Goal: Information Seeking & Learning: Learn about a topic

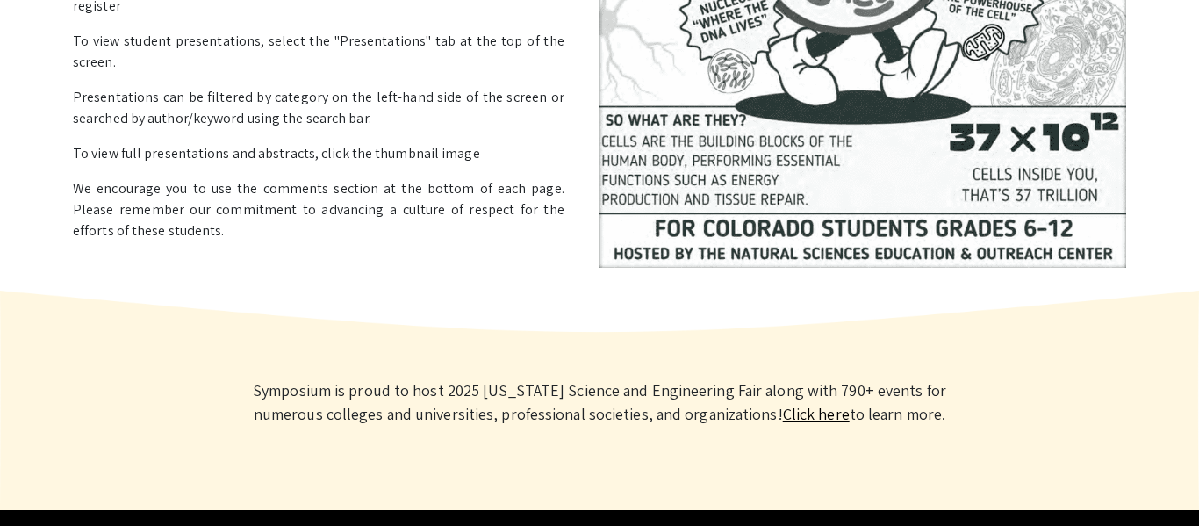
scroll to position [563, 0]
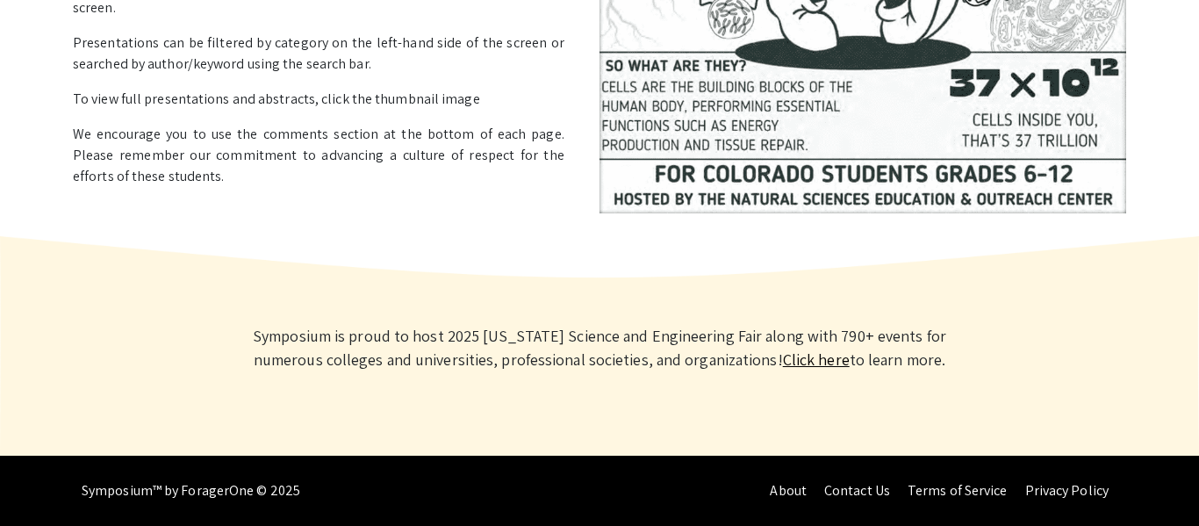
click at [783, 360] on link "Click here" at bounding box center [816, 359] width 67 height 20
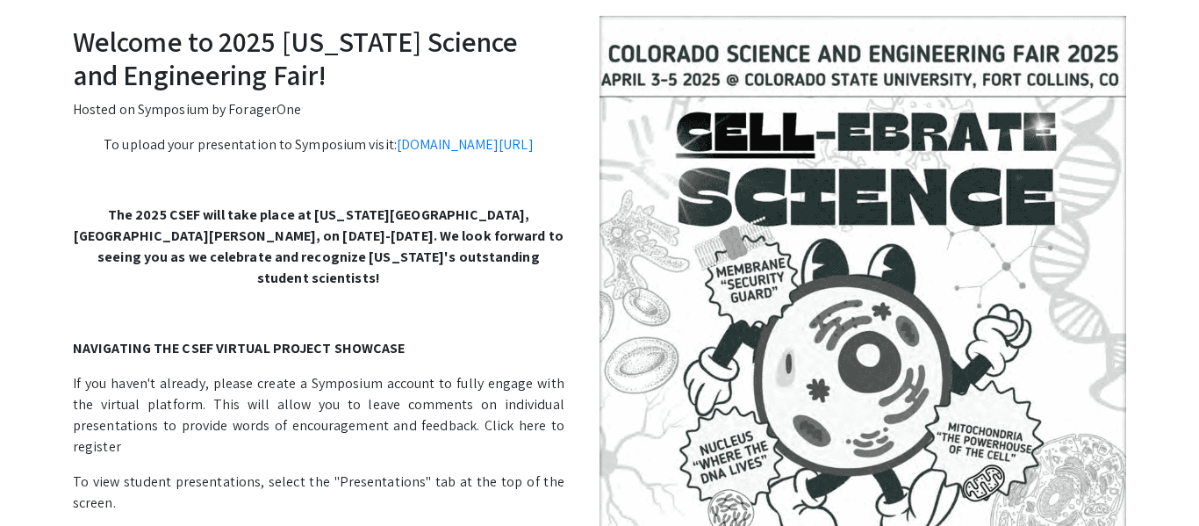
scroll to position [0, 0]
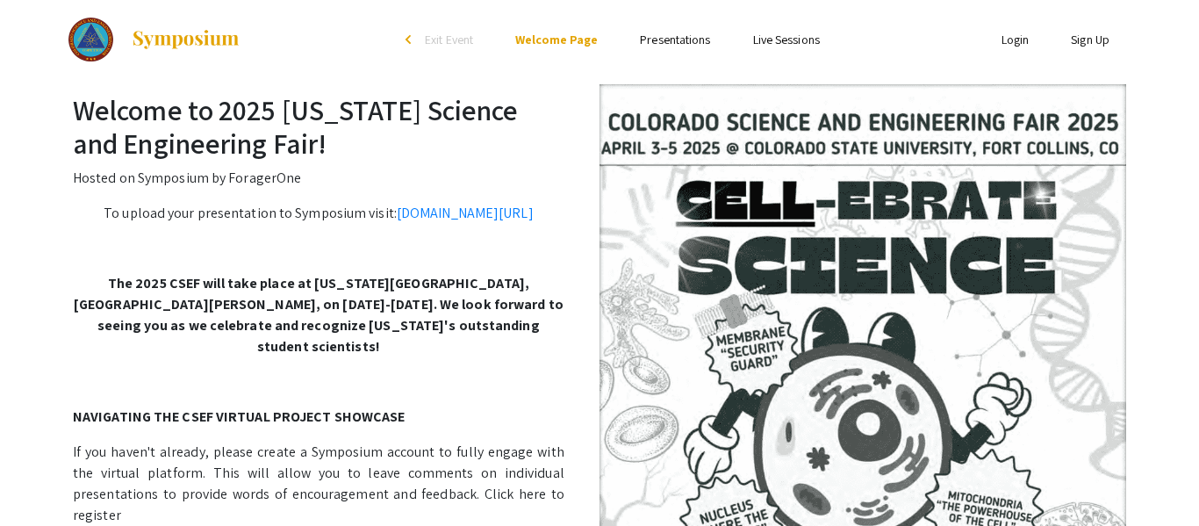
click at [675, 44] on link "Presentations" at bounding box center [675, 40] width 70 height 16
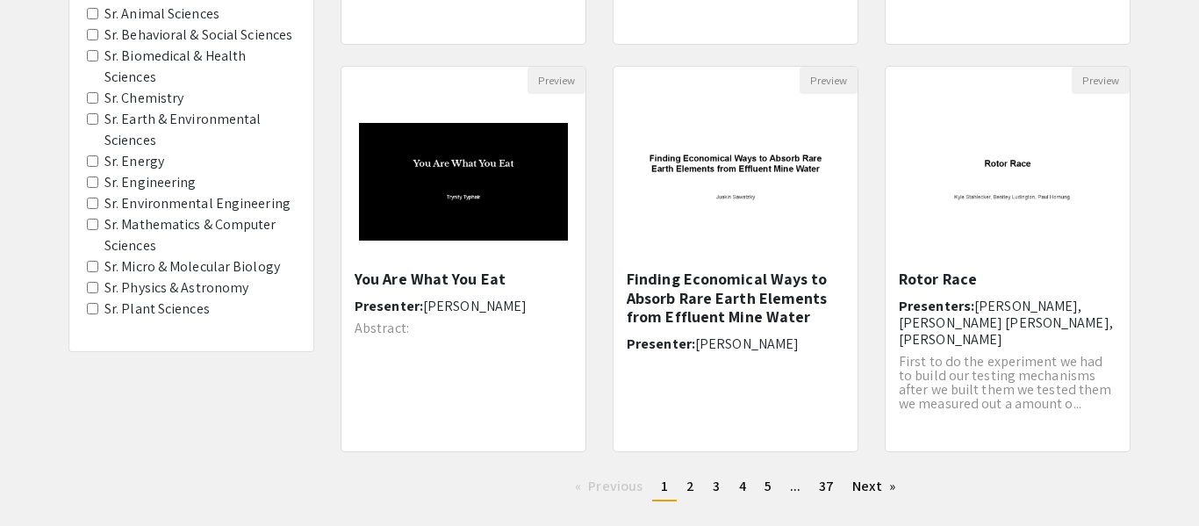
scroll to position [535, 0]
click at [96, 285] on Astronomy "Sr. Physics & Astronomy" at bounding box center [92, 286] width 11 height 11
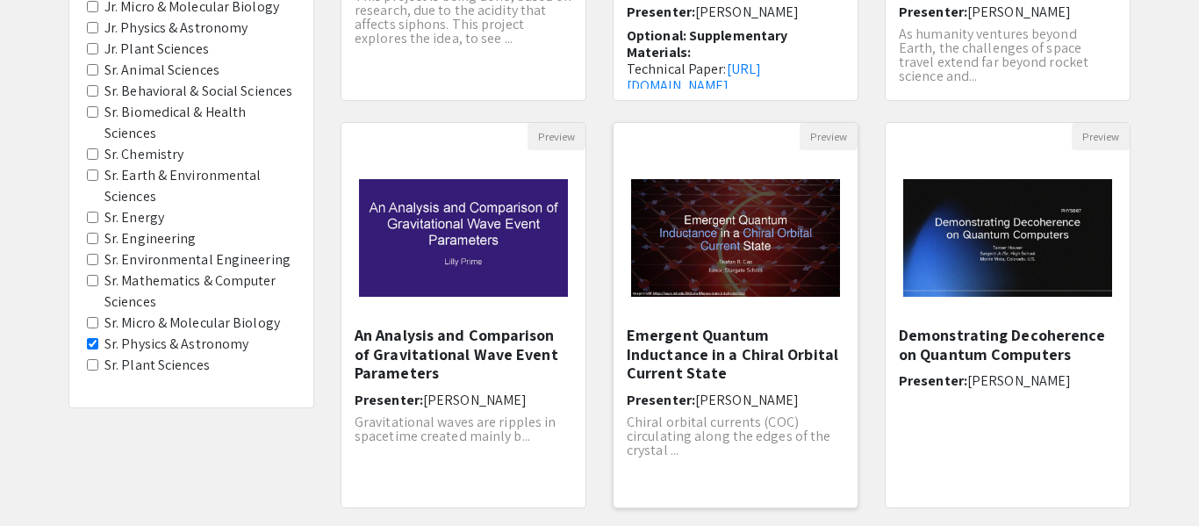
scroll to position [638, 0]
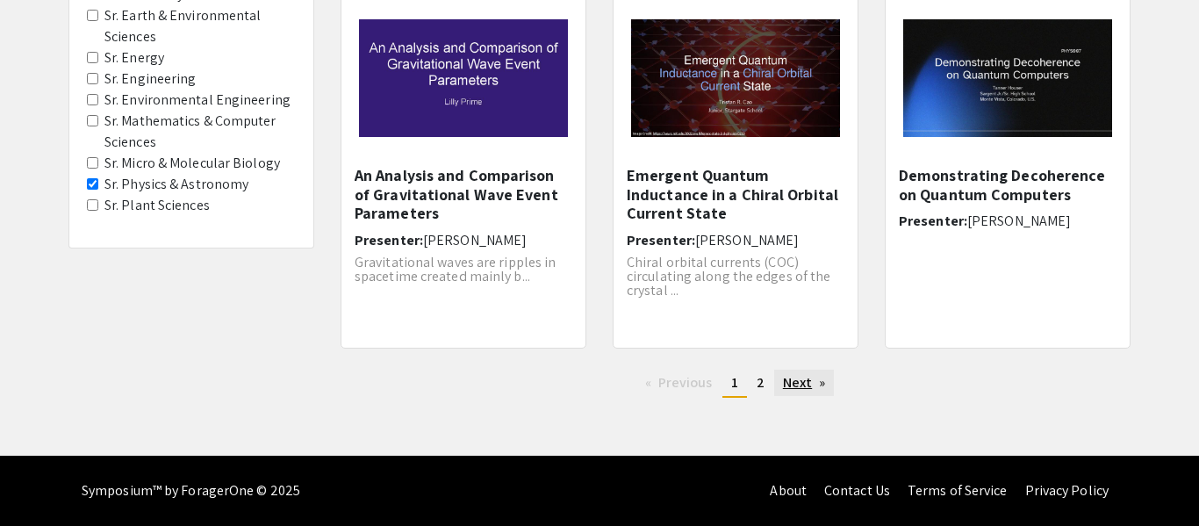
click at [792, 378] on link "Next page" at bounding box center [804, 382] width 61 height 26
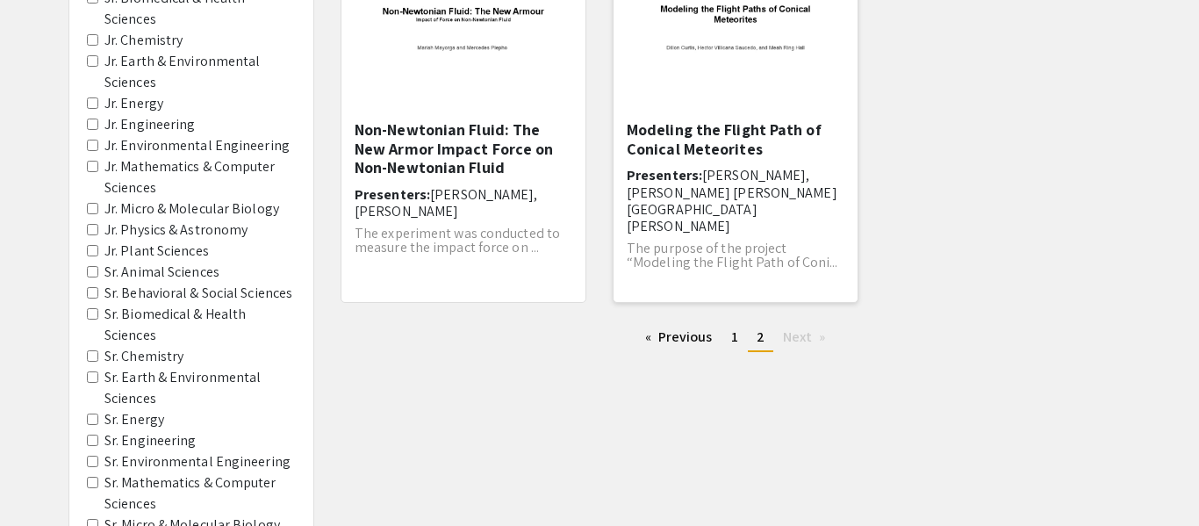
scroll to position [298, 0]
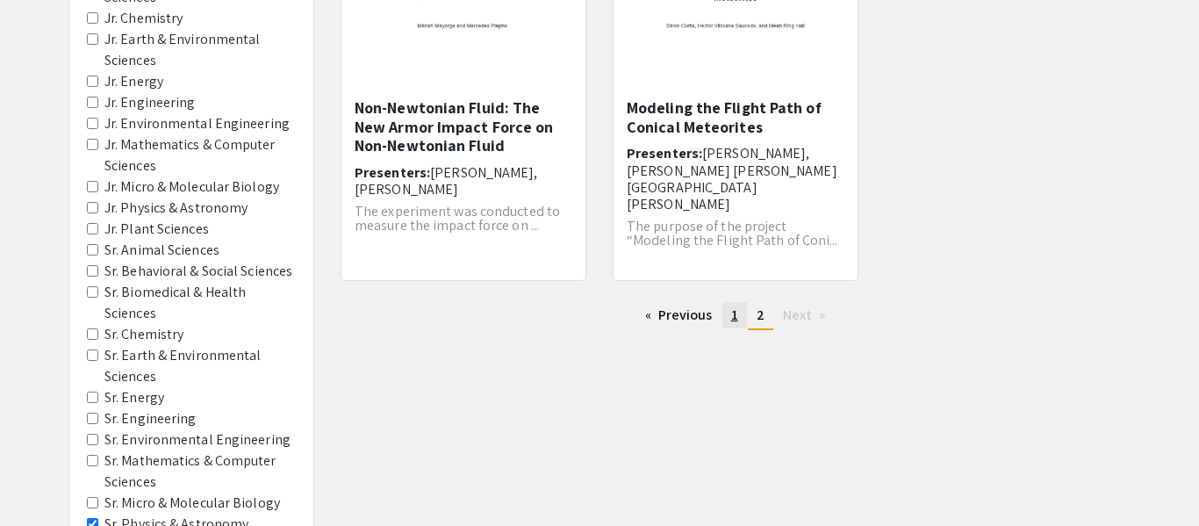
click at [740, 315] on link "page 1" at bounding box center [734, 315] width 25 height 26
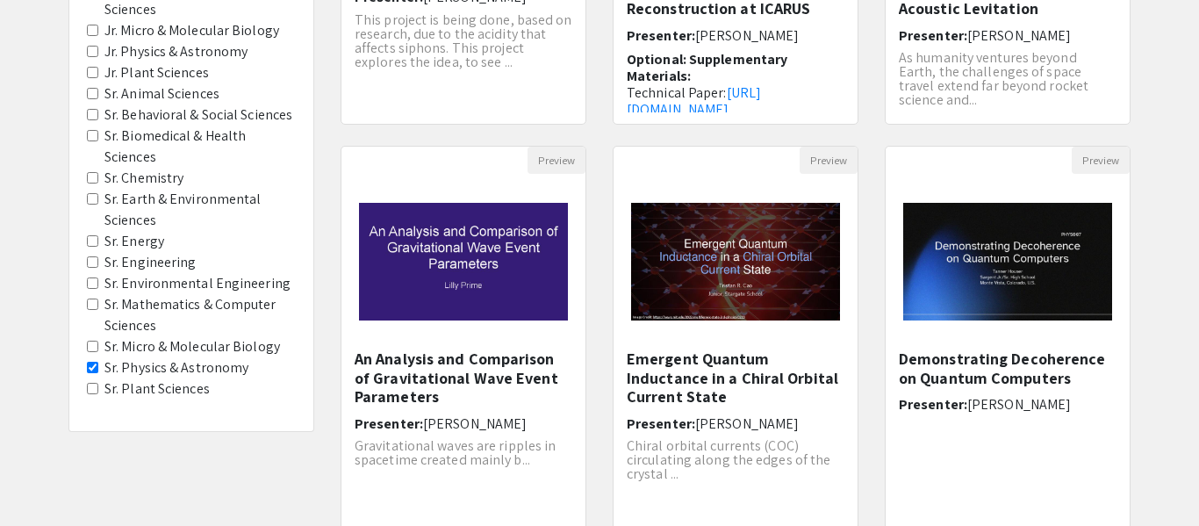
scroll to position [458, 0]
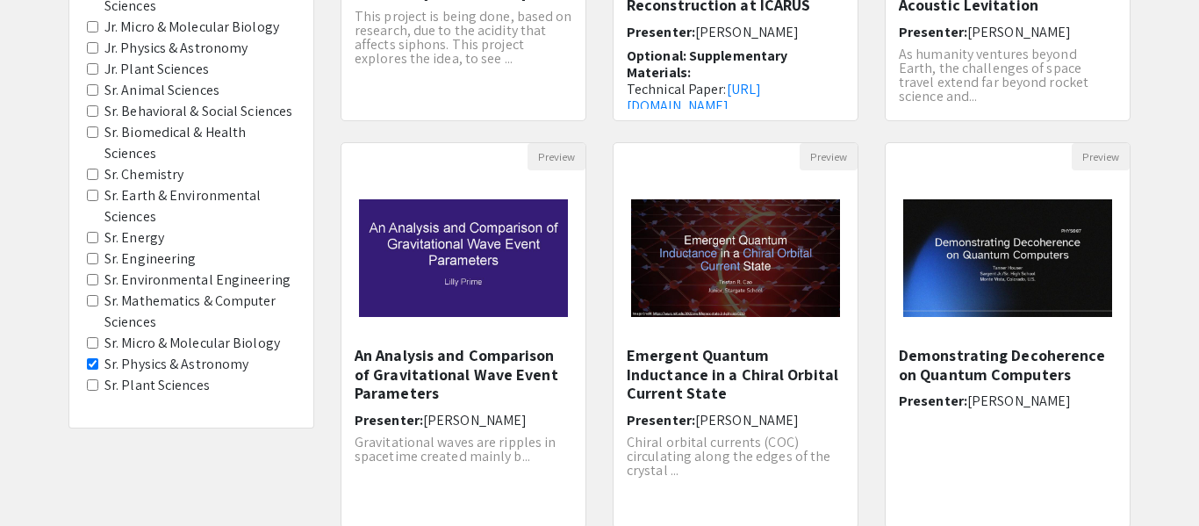
click at [90, 241] on Energy "Sr. Energy" at bounding box center [92, 237] width 11 height 11
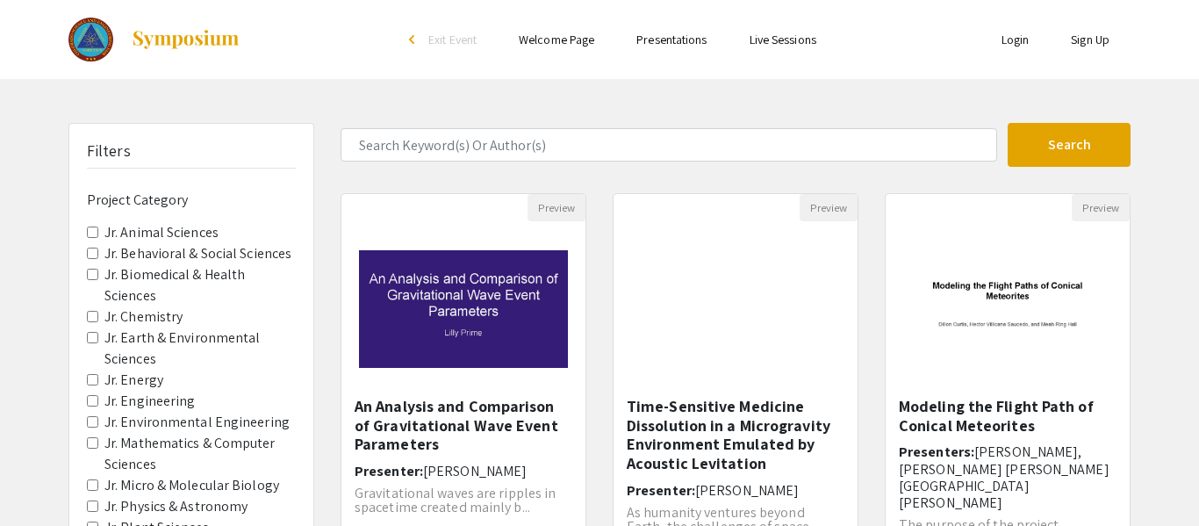
scroll to position [638, 0]
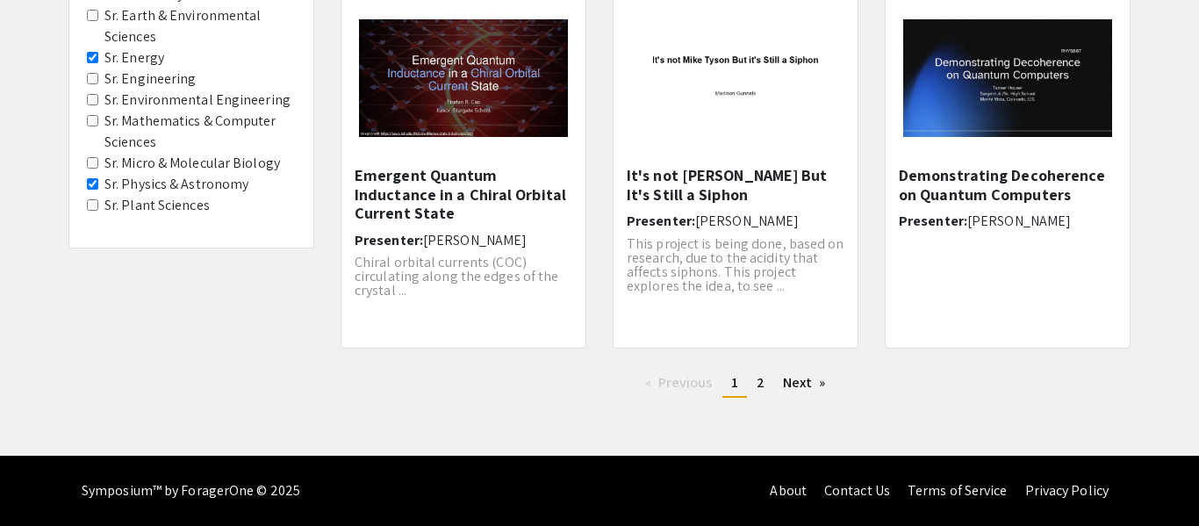
click at [90, 82] on Engineering "Sr. Engineering" at bounding box center [92, 78] width 11 height 11
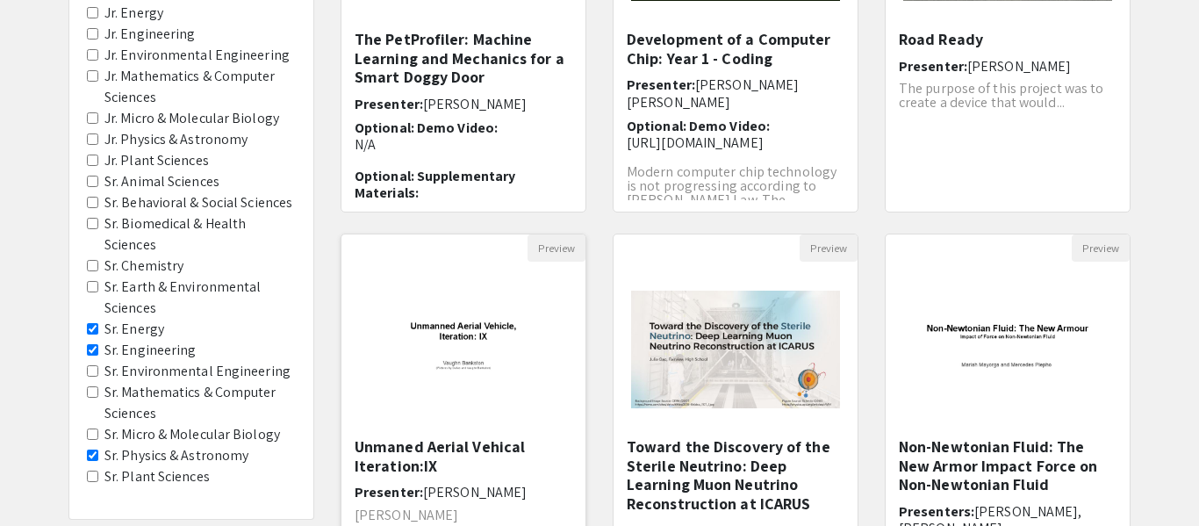
scroll to position [368, 0]
click at [95, 325] on Energy "Sr. Energy" at bounding box center [92, 327] width 11 height 11
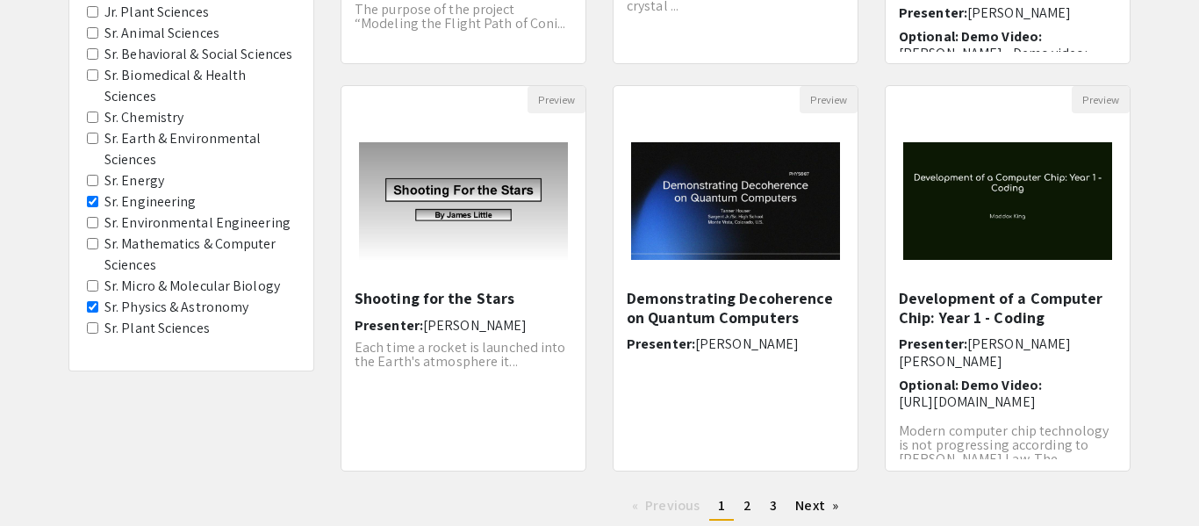
scroll to position [638, 0]
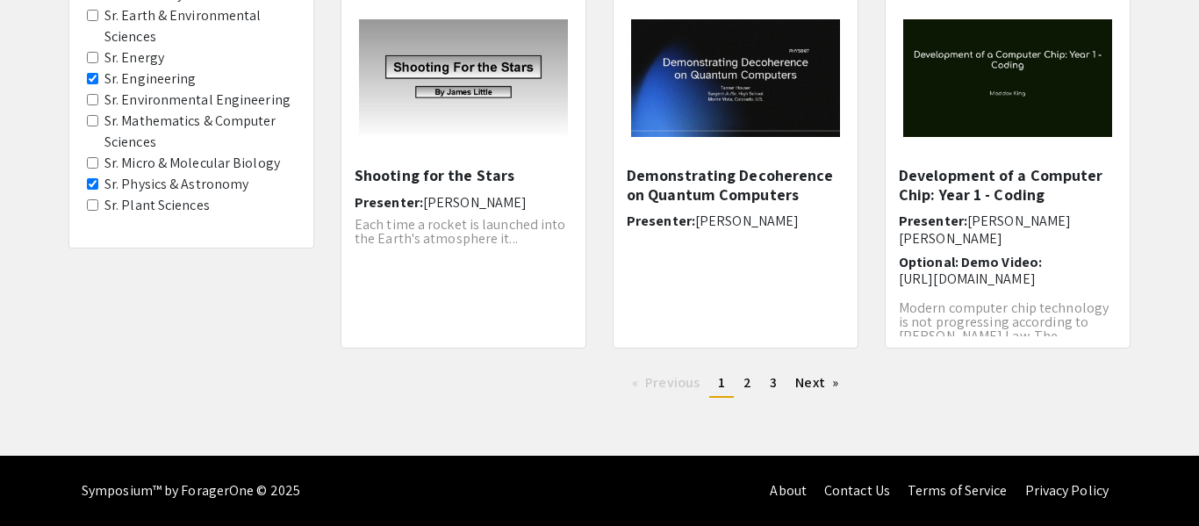
click at [93, 77] on Engineering "Sr. Engineering" at bounding box center [92, 78] width 11 height 11
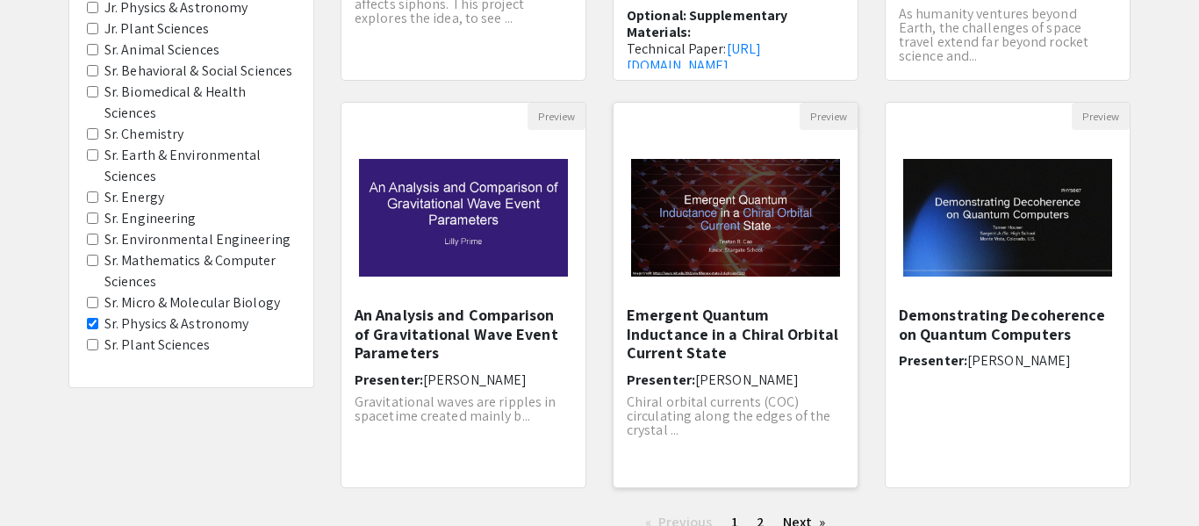
scroll to position [513, 0]
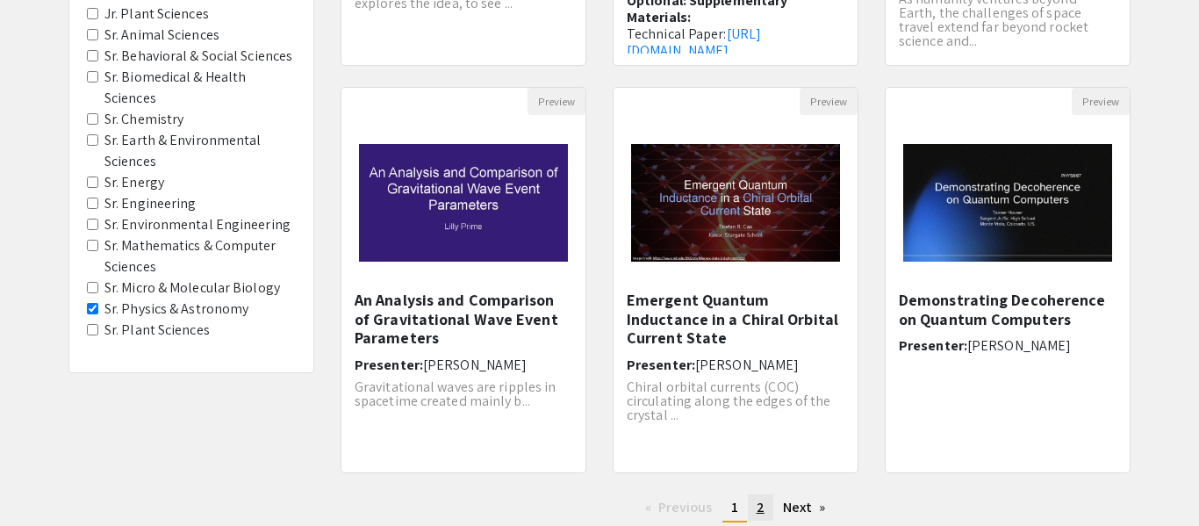
click at [763, 502] on span "2" at bounding box center [760, 507] width 8 height 18
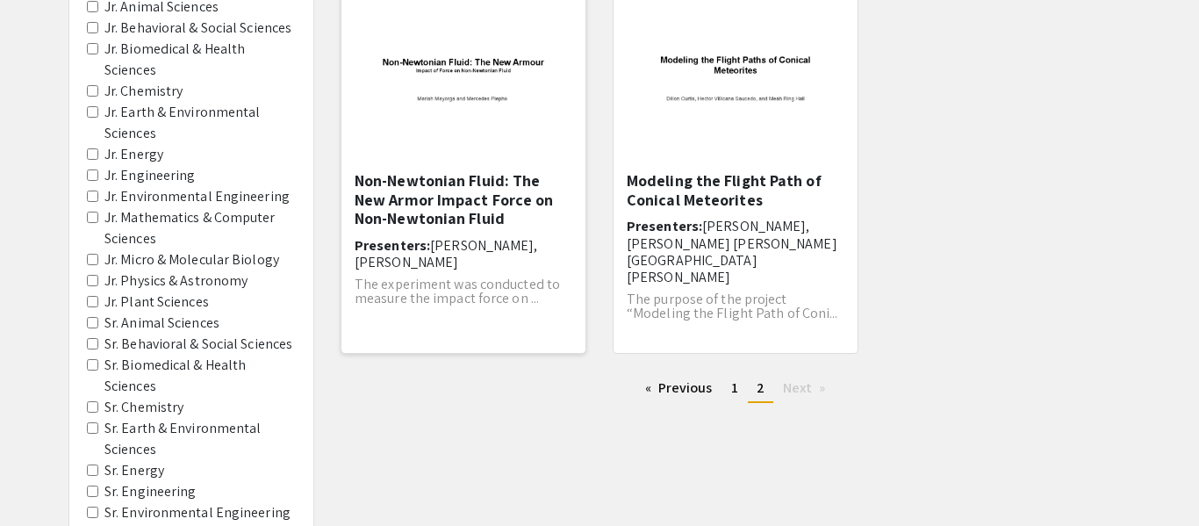
scroll to position [230, 0]
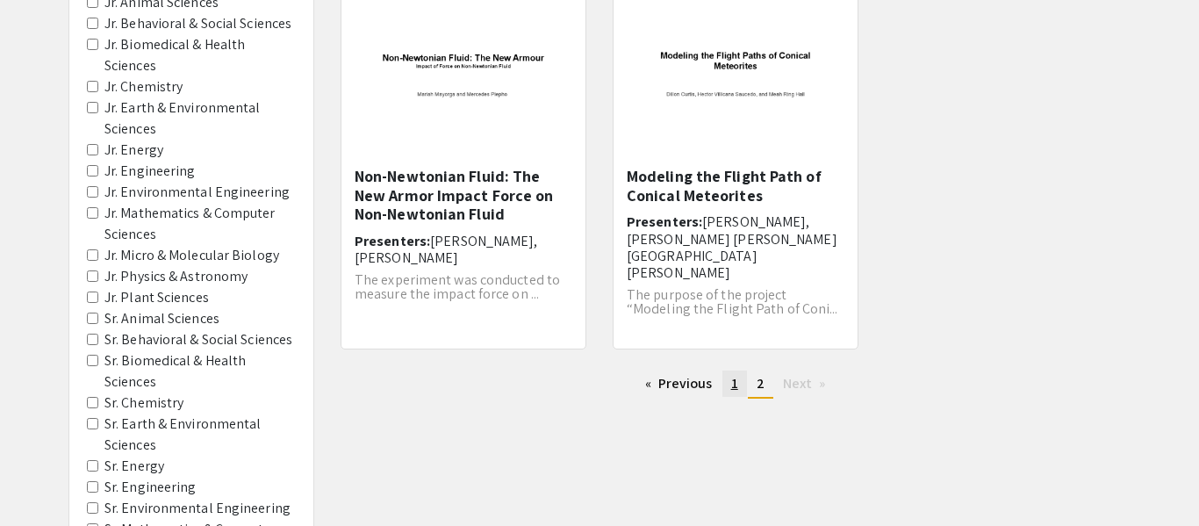
click at [743, 382] on link "page 1" at bounding box center [734, 383] width 25 height 26
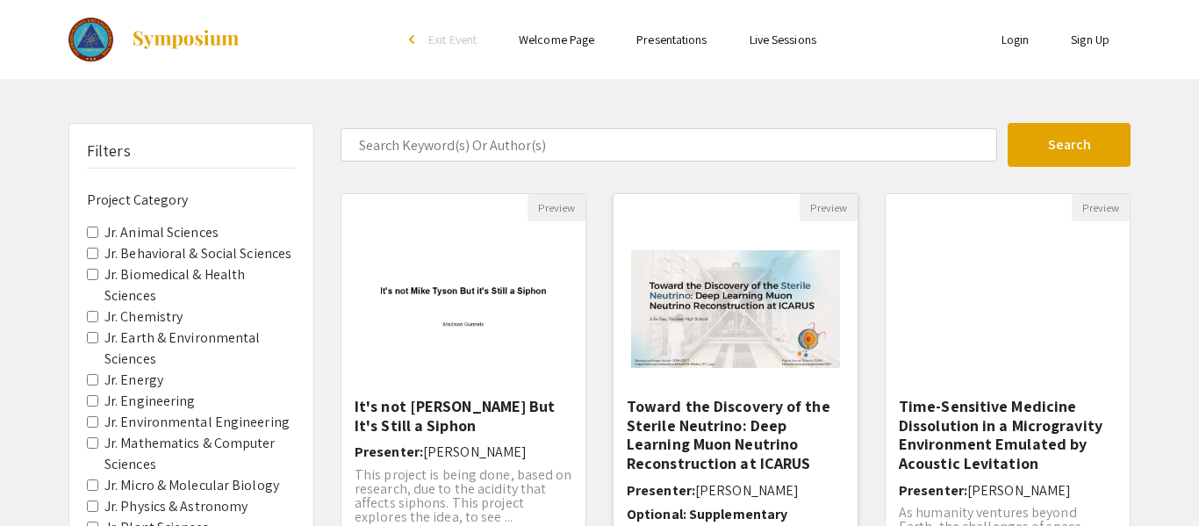
click at [767, 273] on img "Open Presentation <p>Toward the Discovery of the Sterile Neutrino: Deep Learnin…" at bounding box center [735, 309] width 244 height 153
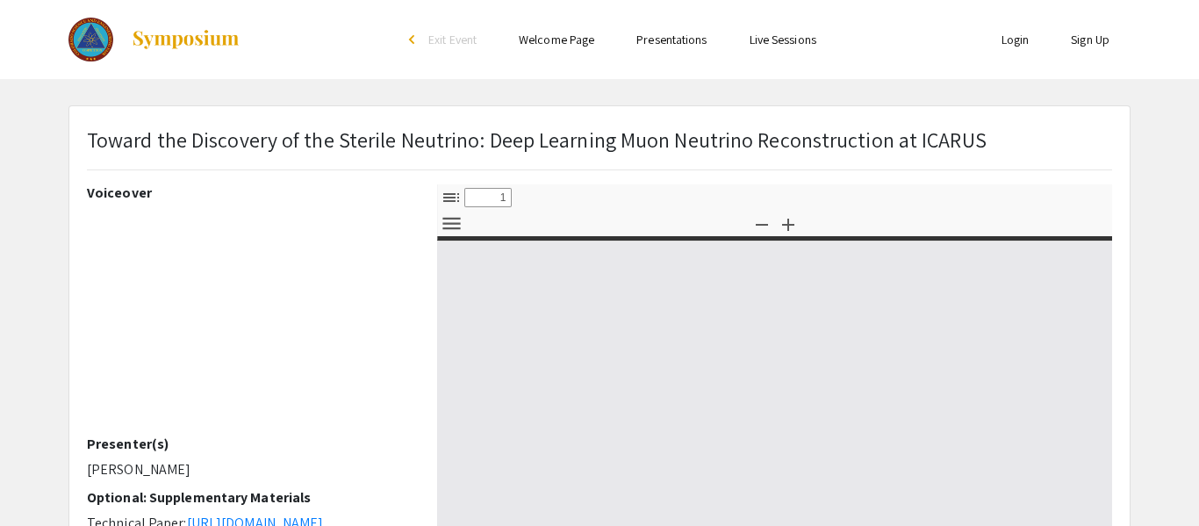
select select "custom"
type input "0"
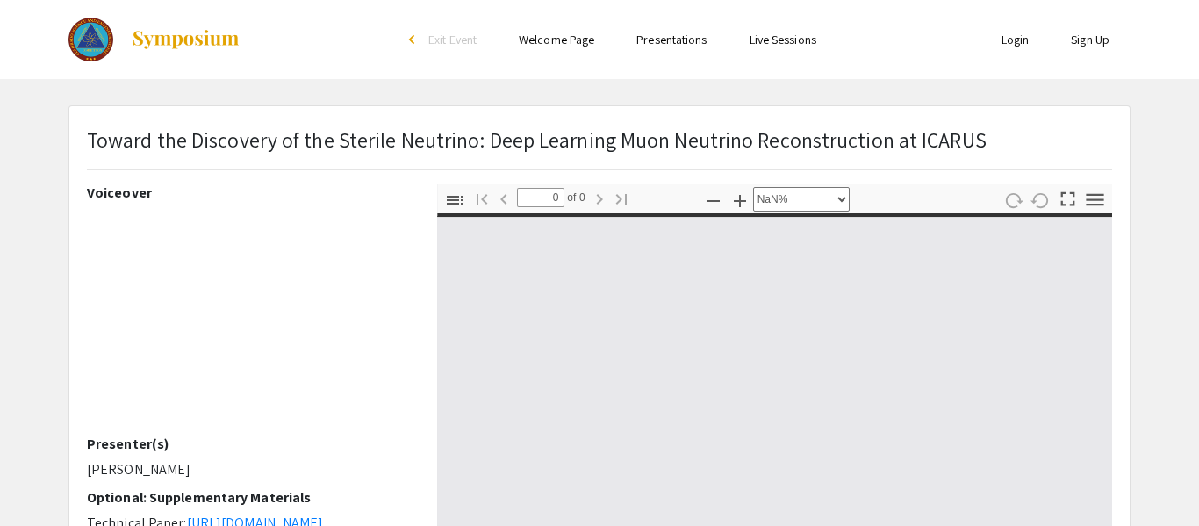
select select "auto"
type input "1"
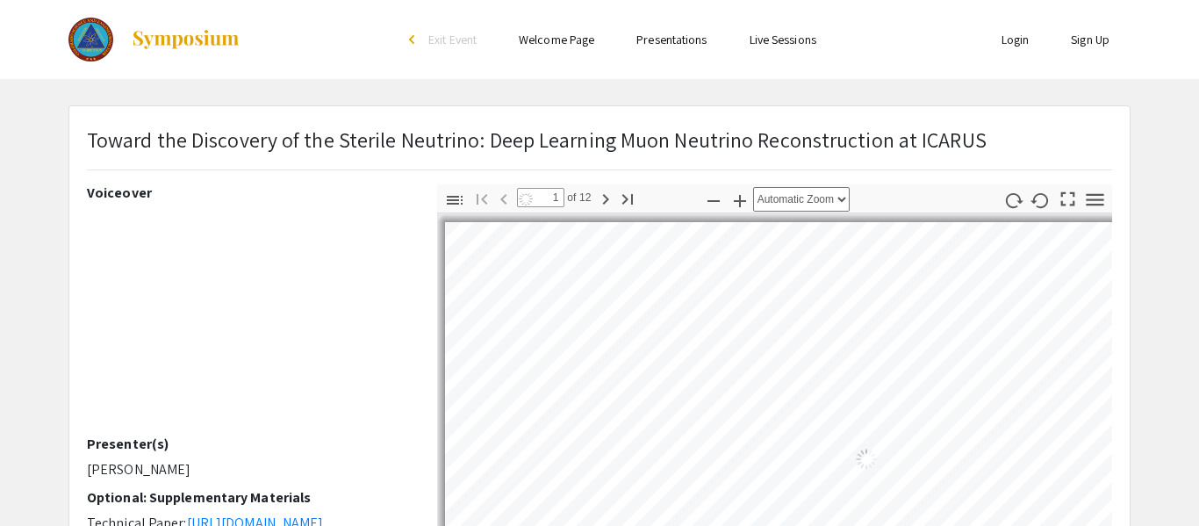
select select "auto"
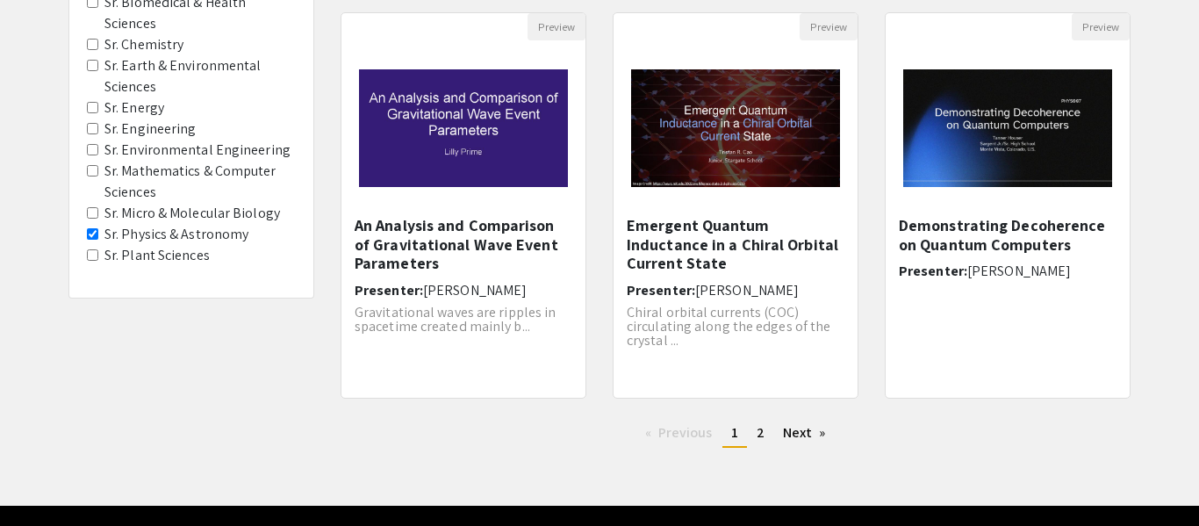
scroll to position [638, 0]
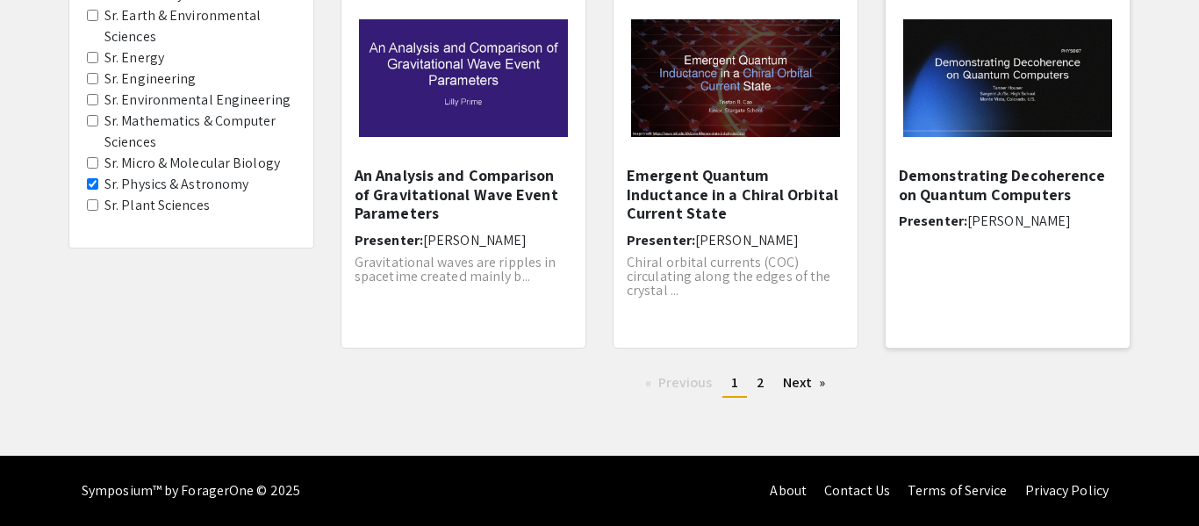
click at [970, 91] on img "Open Presentation <p>Demonstrating Decoherence on Quantum Computers</p>" at bounding box center [1007, 78] width 244 height 153
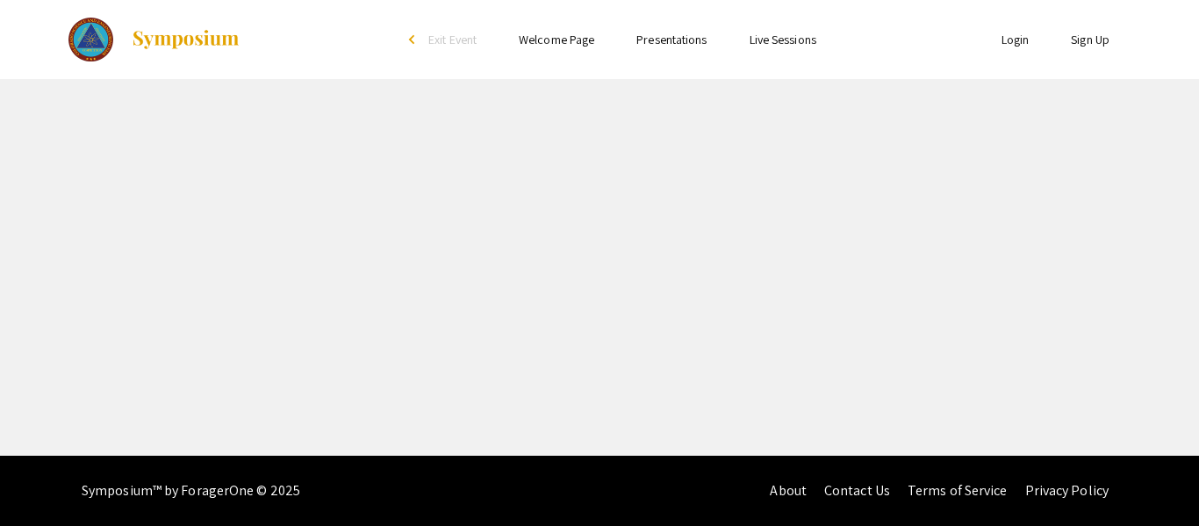
select select "custom"
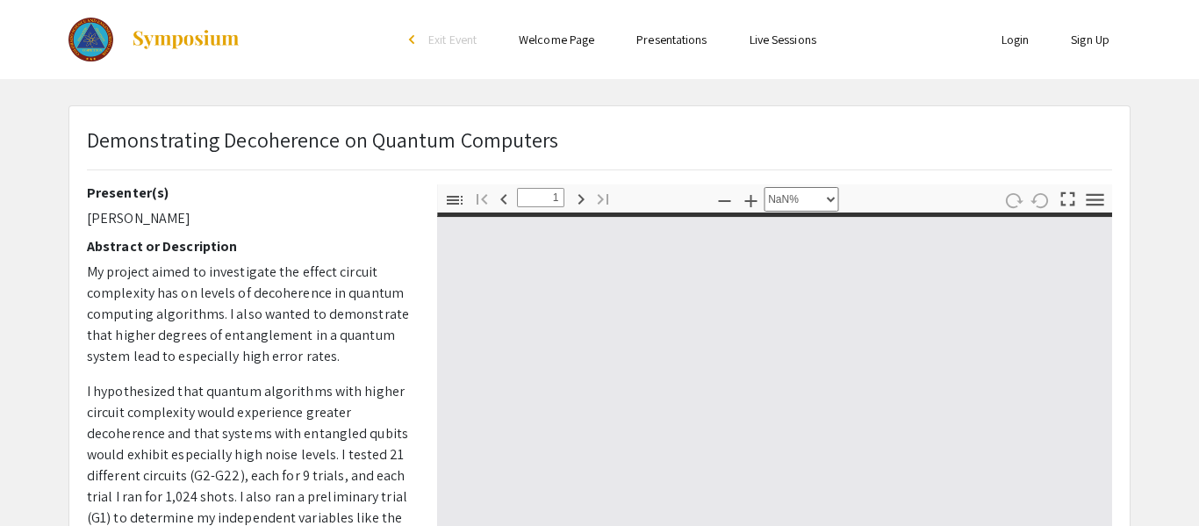
type input "0"
select select "custom"
type input "1"
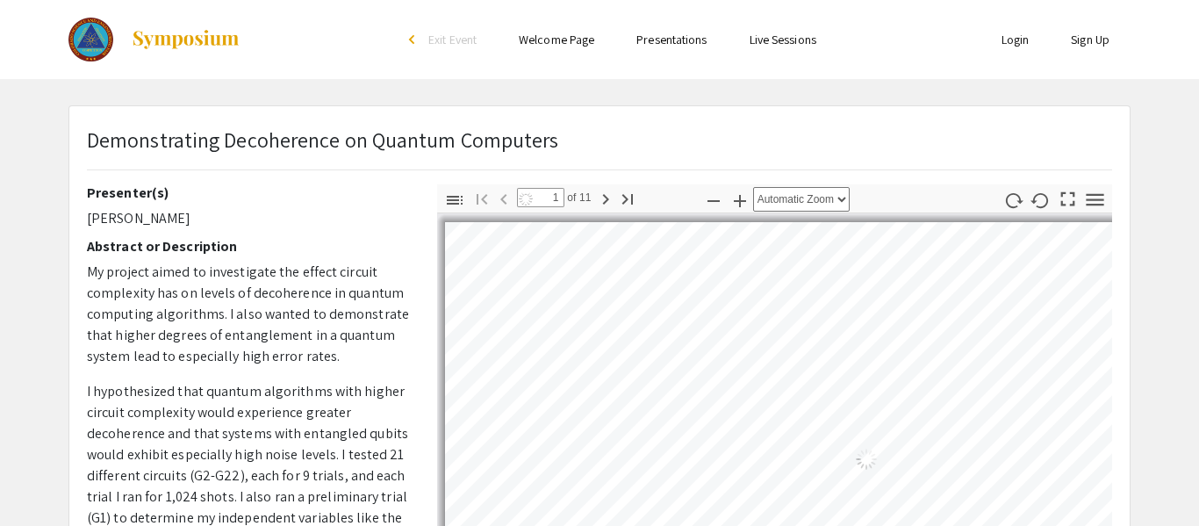
select select "auto"
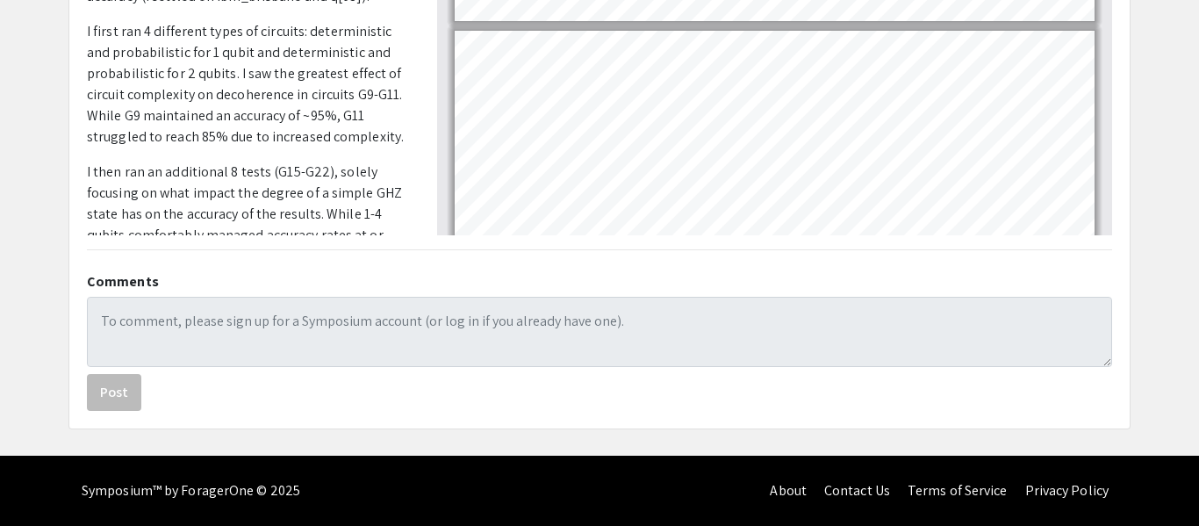
scroll to position [337, 0]
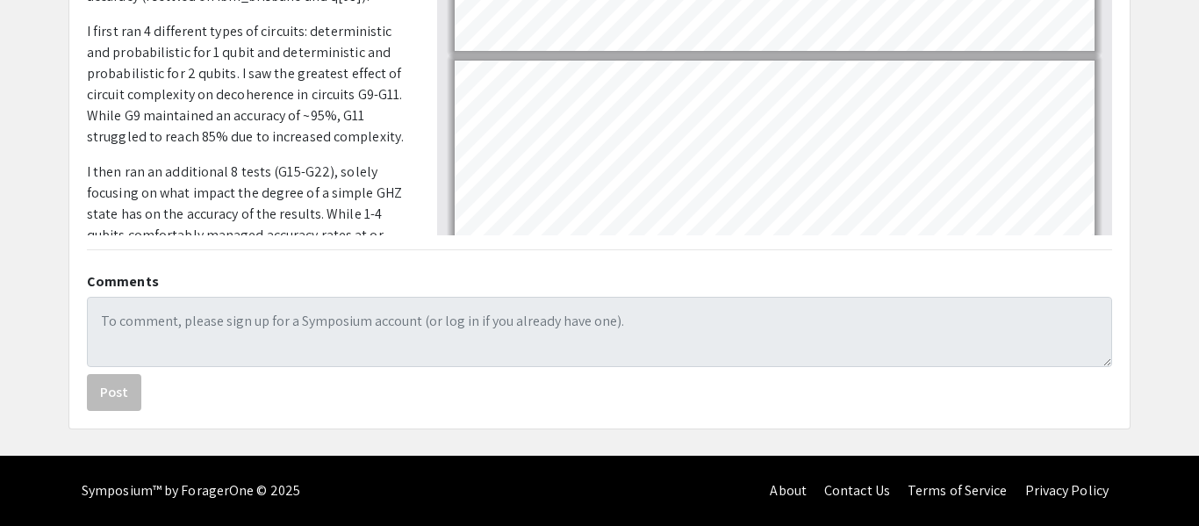
type input "1"
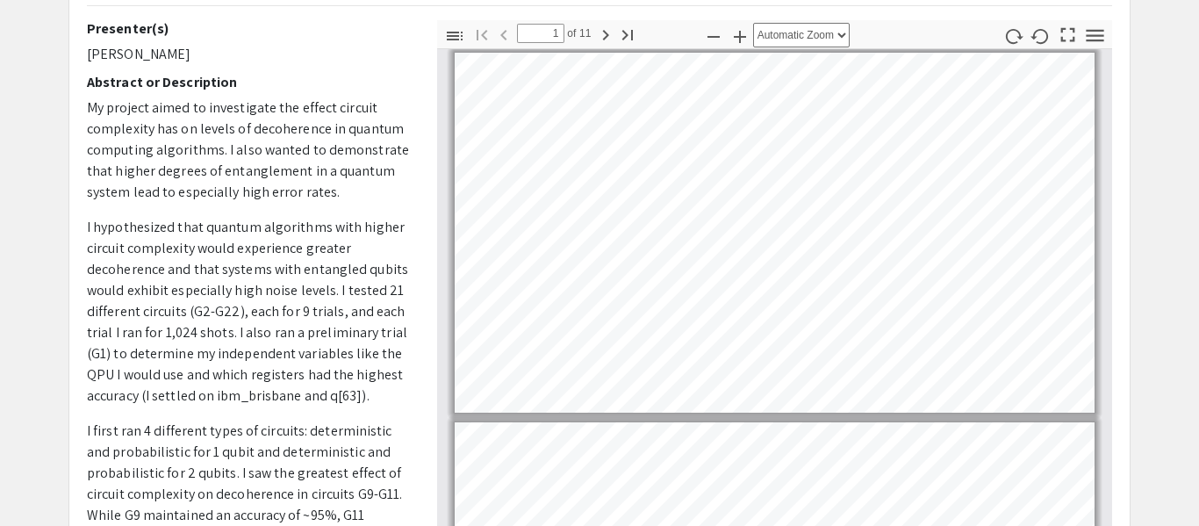
scroll to position [187, 0]
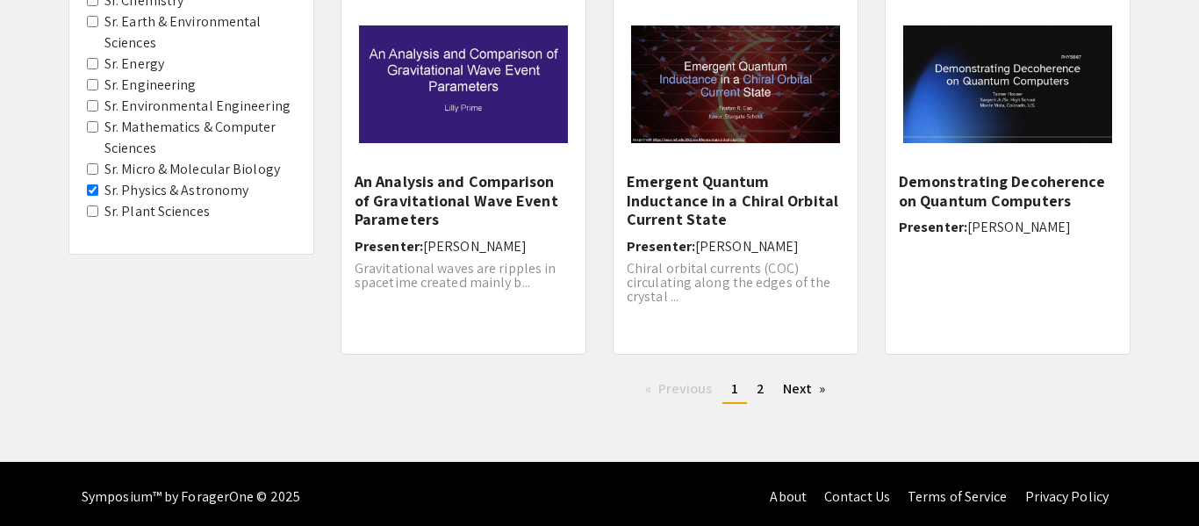
scroll to position [638, 0]
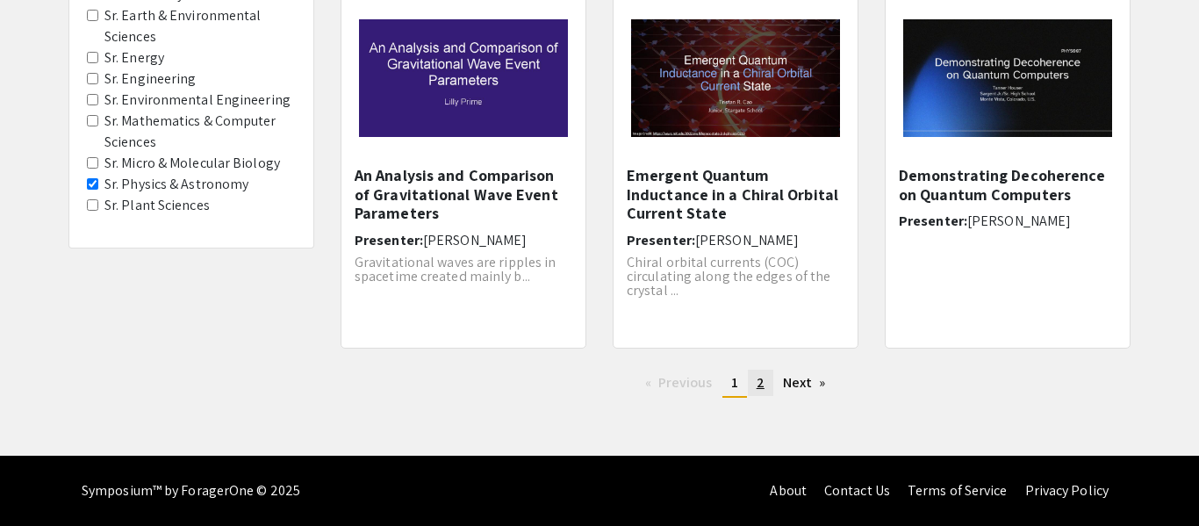
click at [759, 379] on span "2" at bounding box center [760, 382] width 8 height 18
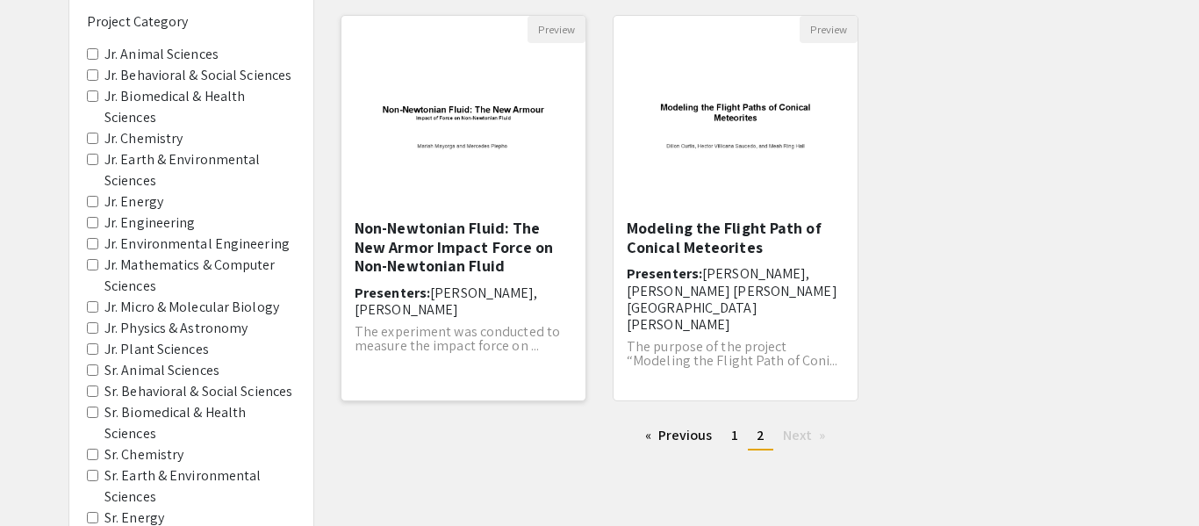
scroll to position [180, 0]
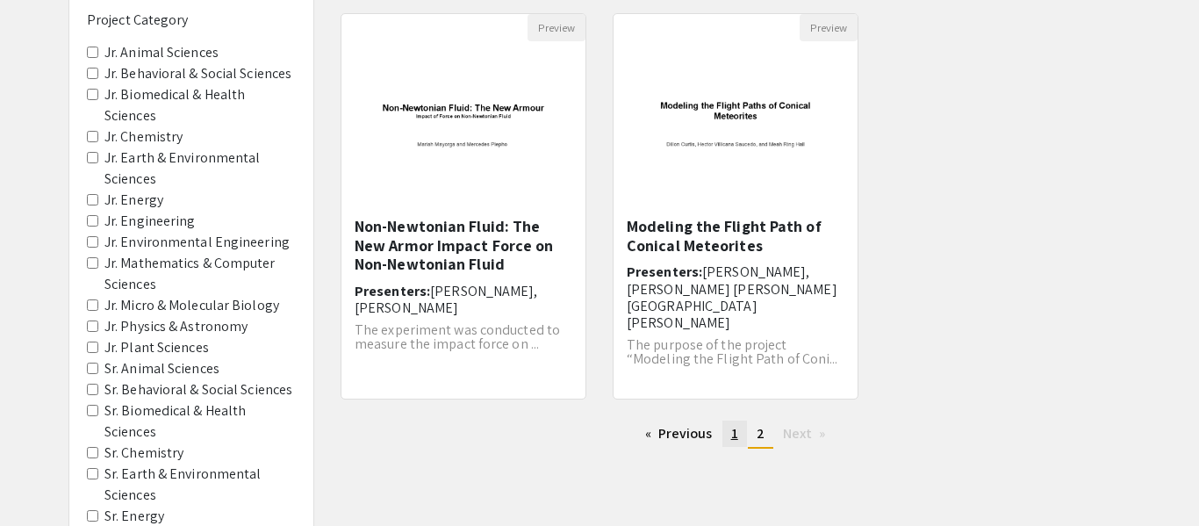
click at [728, 428] on link "page 1" at bounding box center [734, 433] width 25 height 26
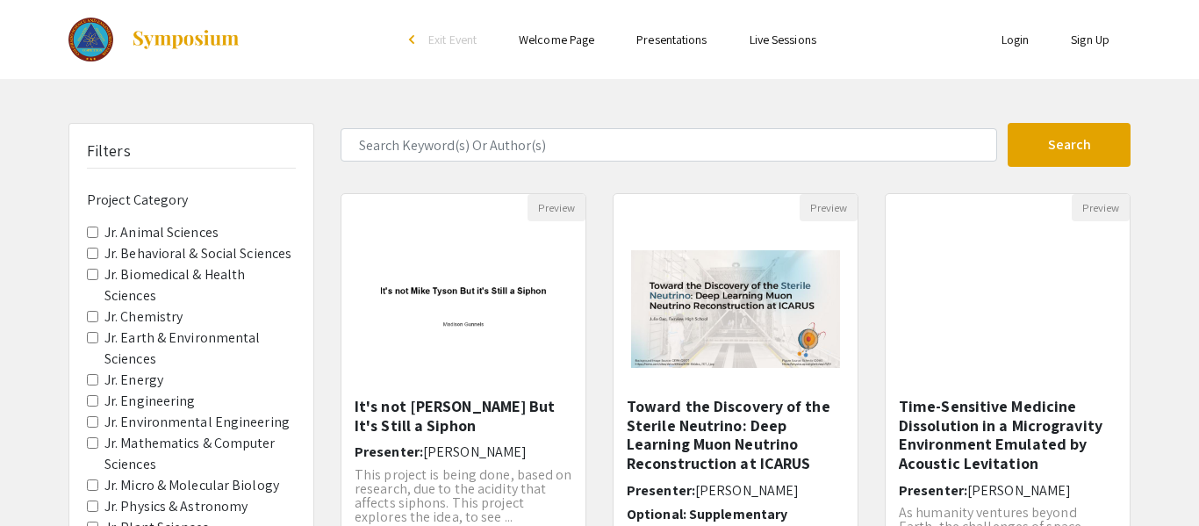
scroll to position [638, 0]
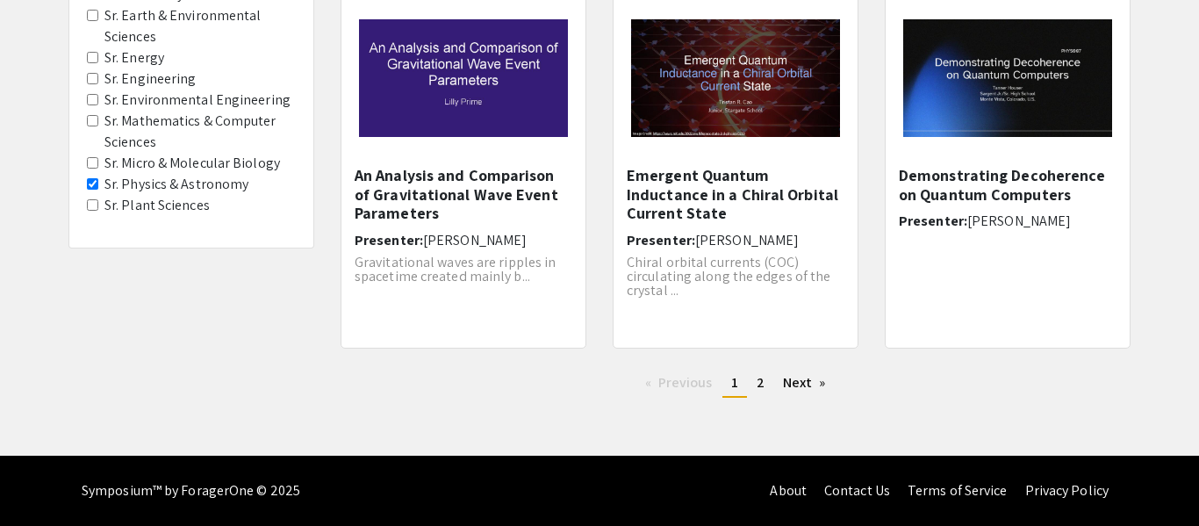
click at [93, 73] on Engineering "Sr. Engineering" at bounding box center [92, 78] width 11 height 11
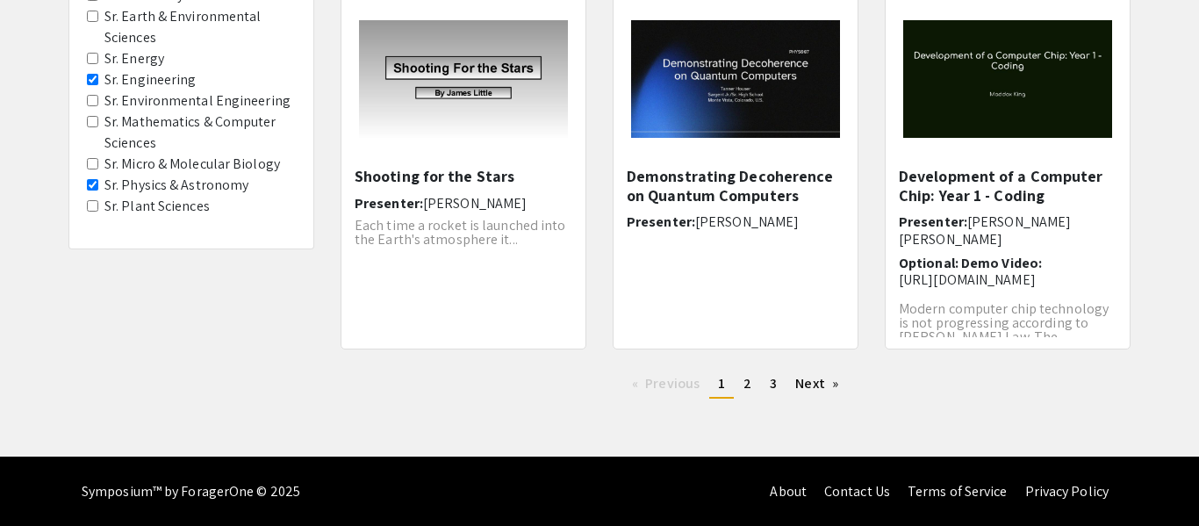
scroll to position [638, 0]
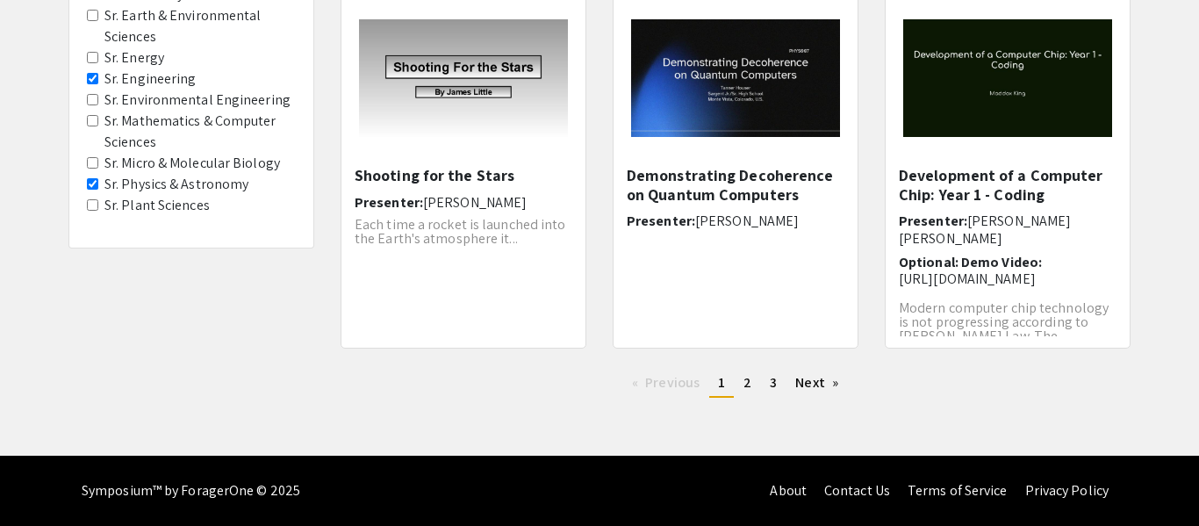
click at [97, 60] on Energy "Sr. Energy" at bounding box center [92, 57] width 11 height 11
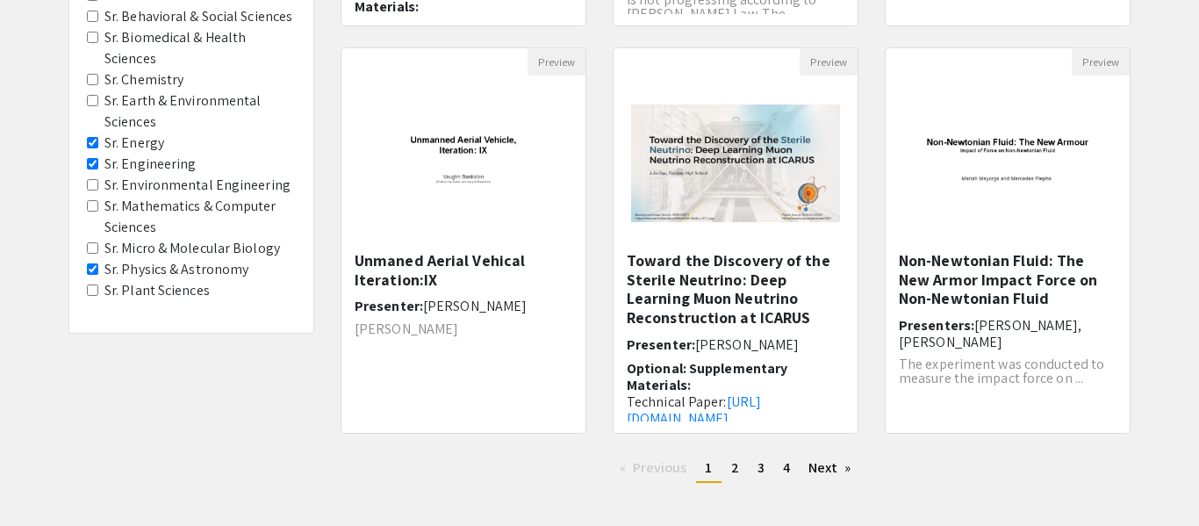
scroll to position [556, 0]
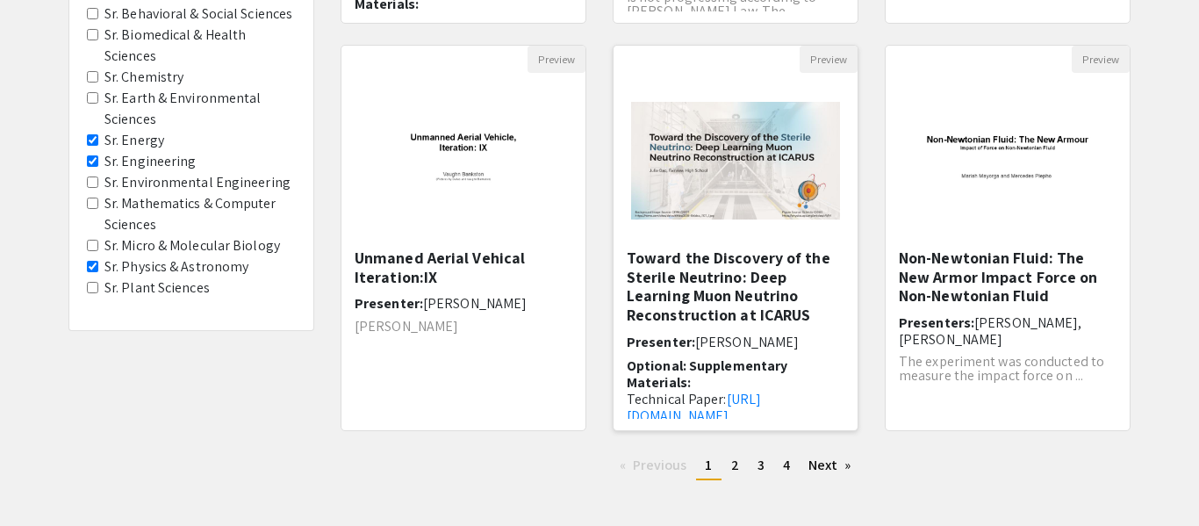
click at [717, 174] on img "Open Presentation <p>Toward the Discovery of the Sterile Neutrino: Deep Learnin…" at bounding box center [735, 160] width 244 height 153
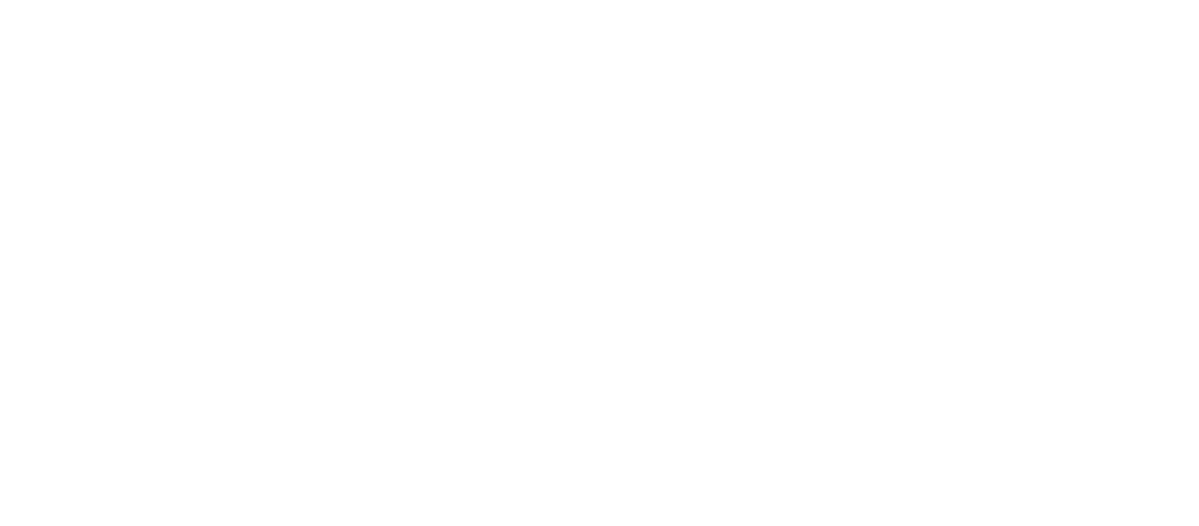
select select "custom"
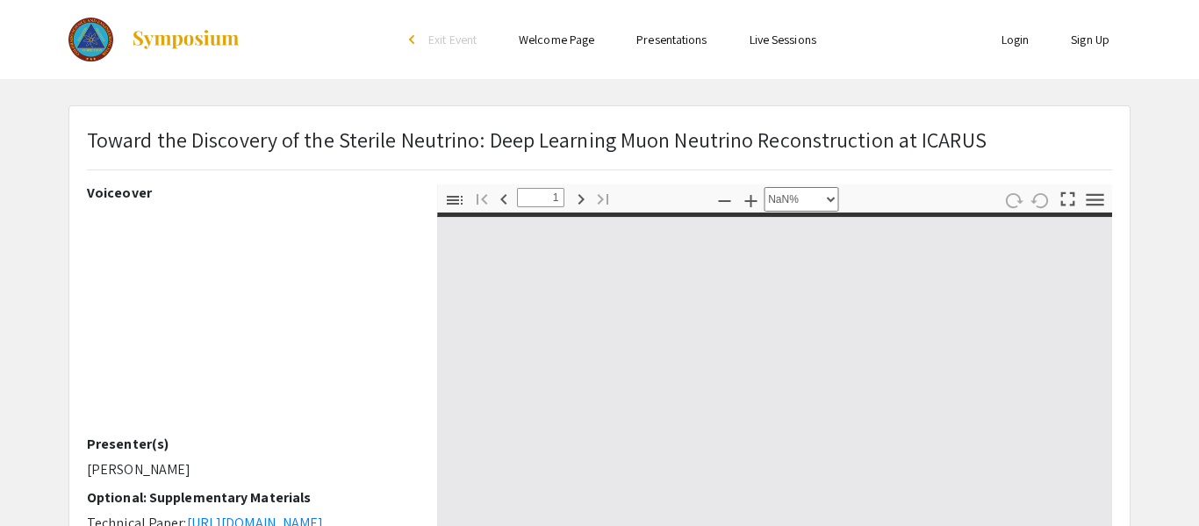
type input "0"
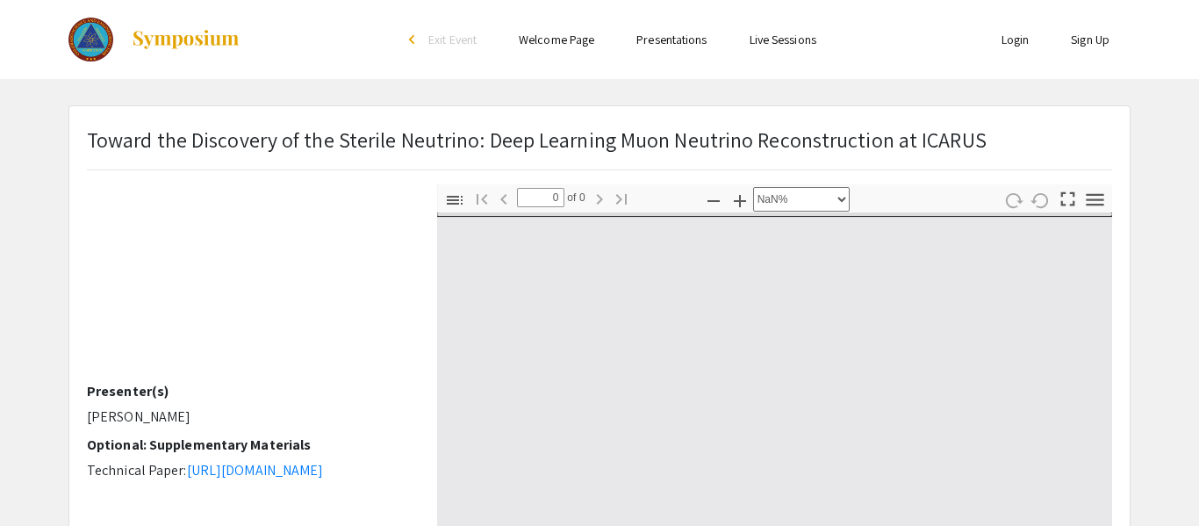
select select "auto"
type input "1"
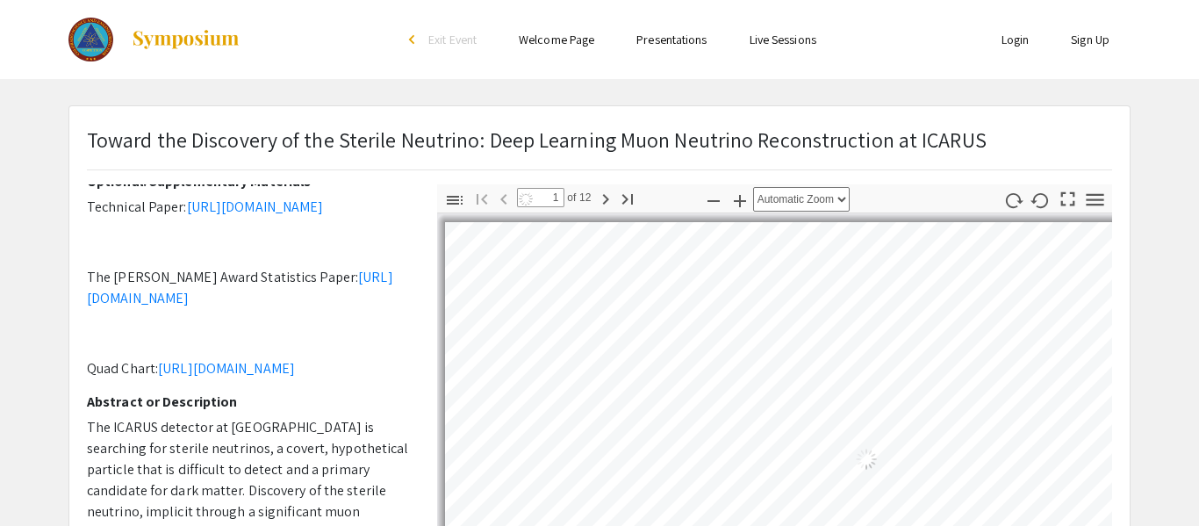
scroll to position [330, 0]
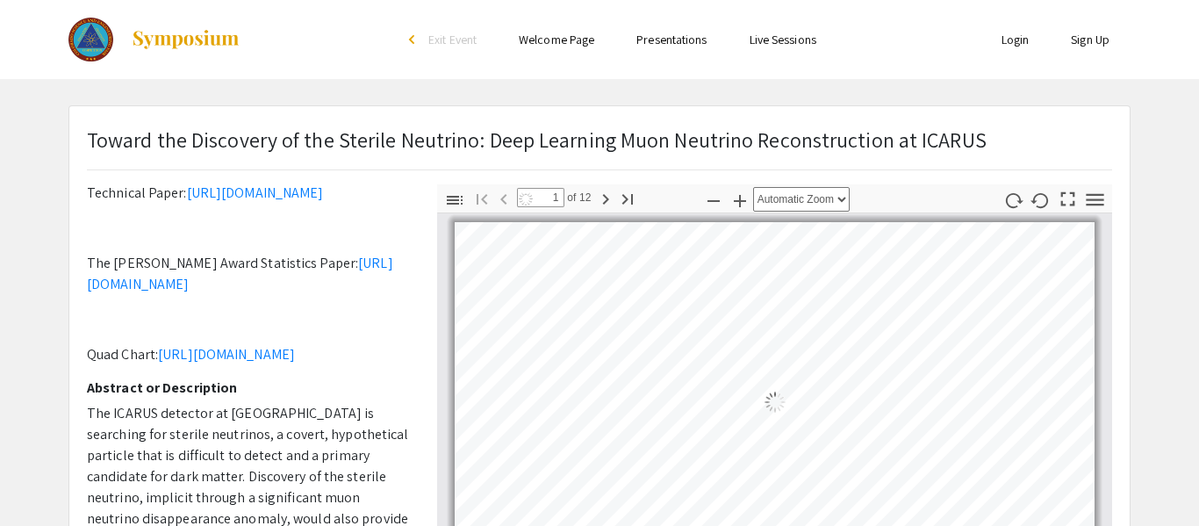
select select "auto"
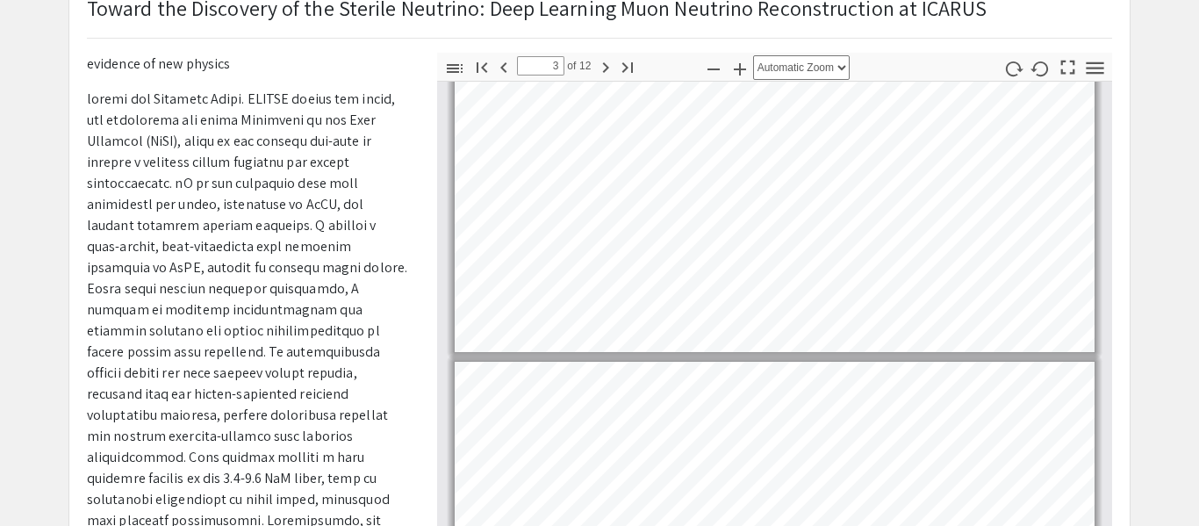
scroll to position [475, 0]
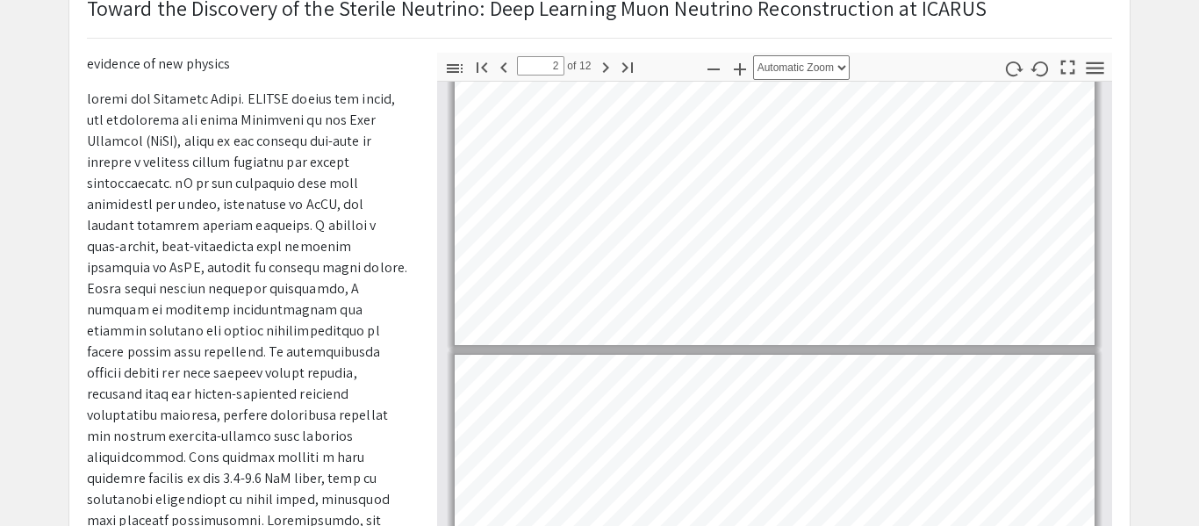
type input "1"
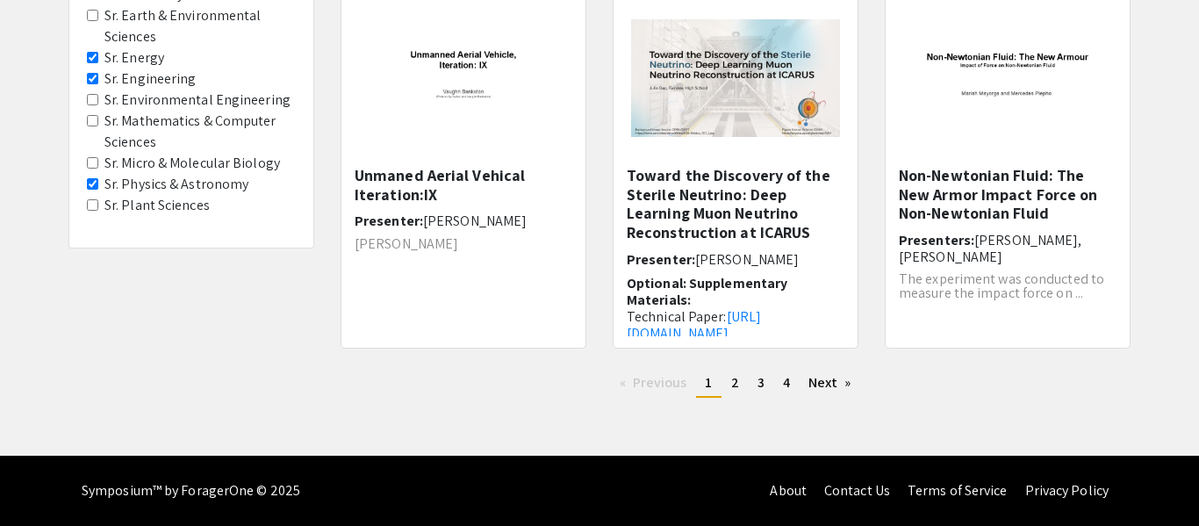
scroll to position [12, 0]
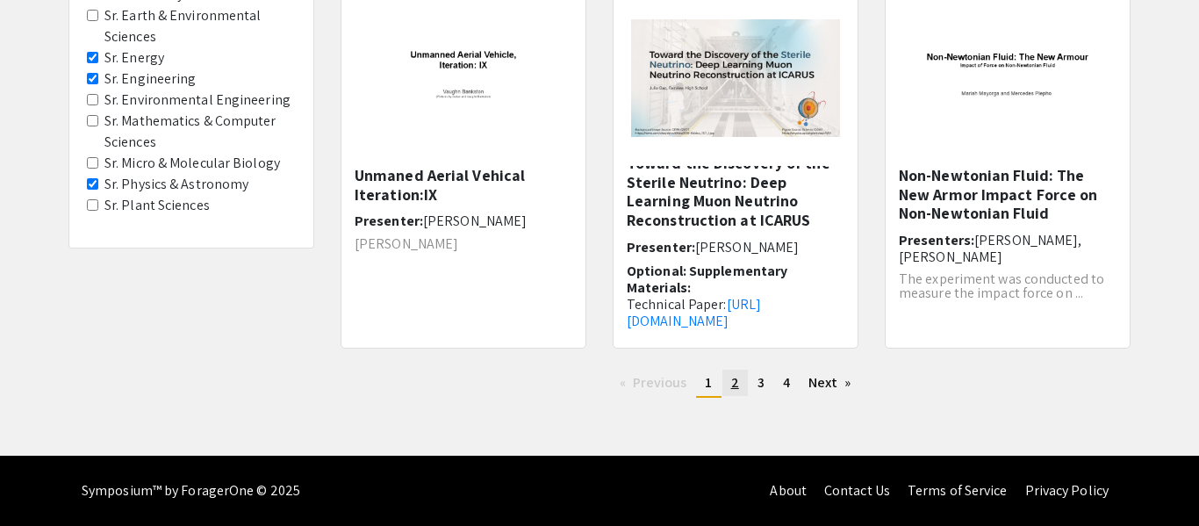
click at [733, 374] on span "2" at bounding box center [735, 382] width 8 height 18
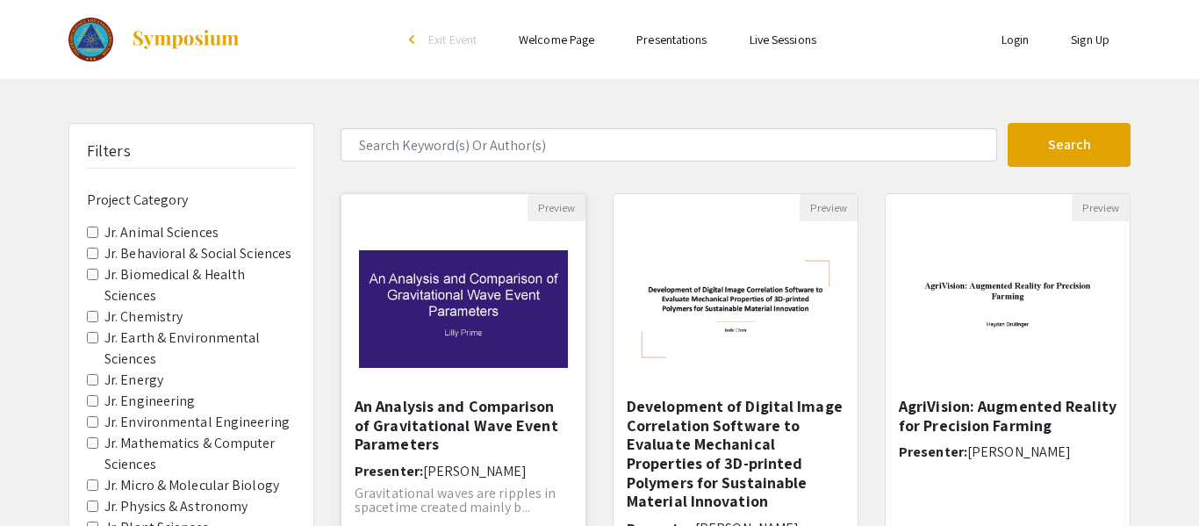
click at [477, 328] on img "Open Presentation <p>An Analysis and Comparison of Gravitational Wave Event Par…" at bounding box center [463, 309] width 244 height 153
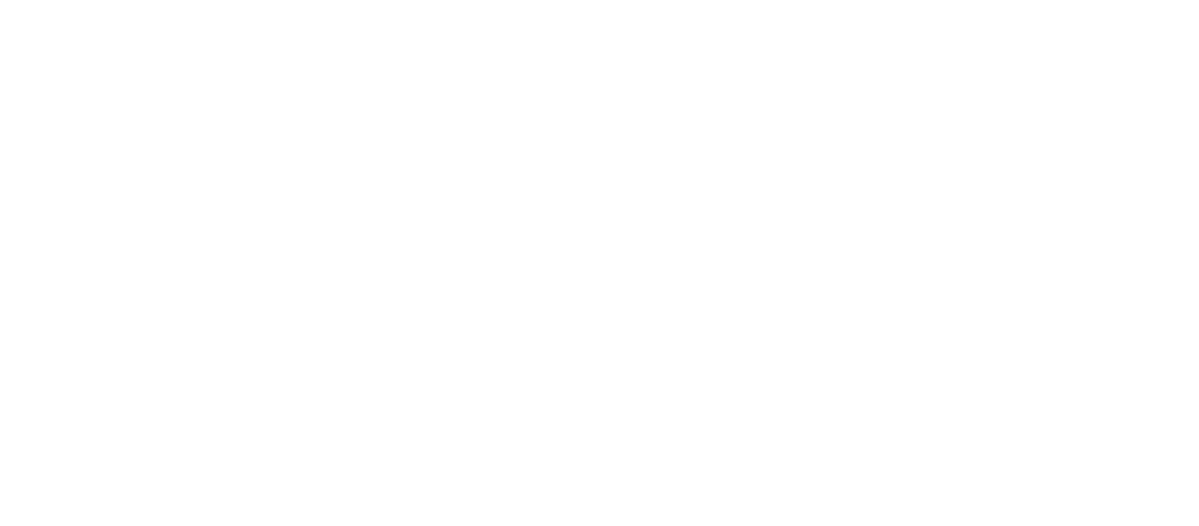
select select "custom"
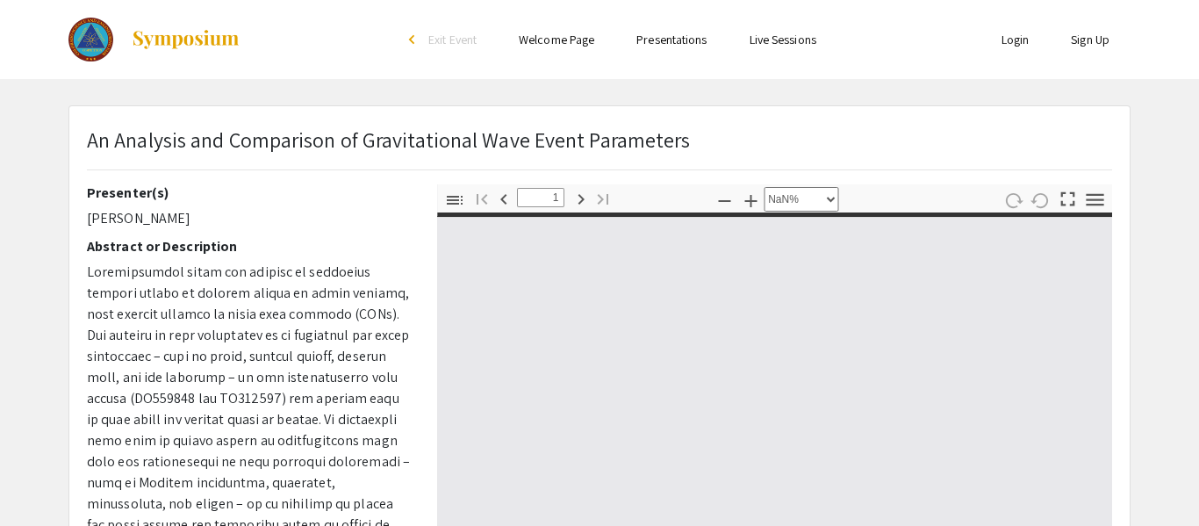
type input "0"
select select "auto"
type input "1"
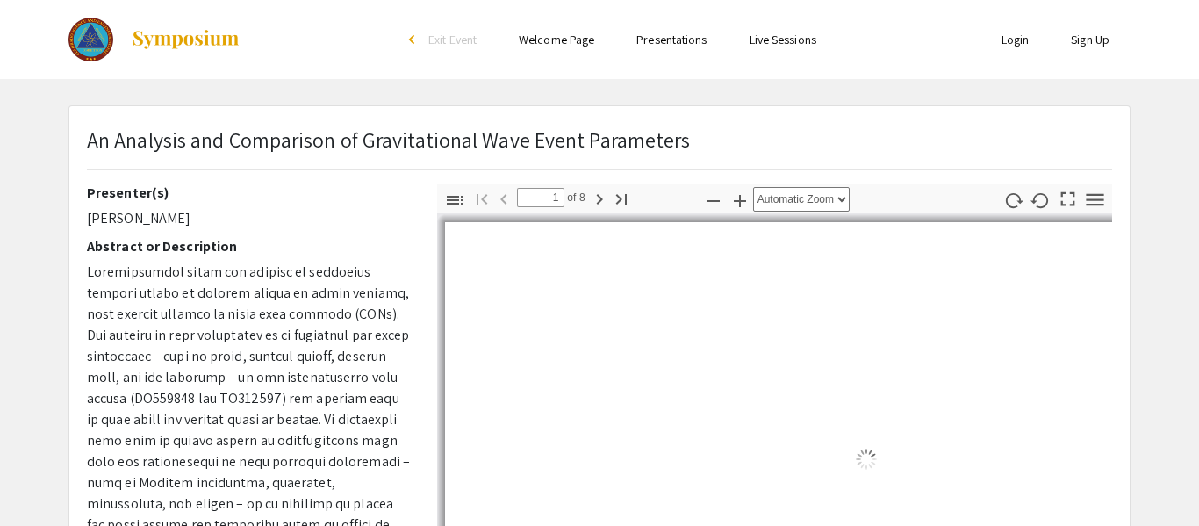
select select "auto"
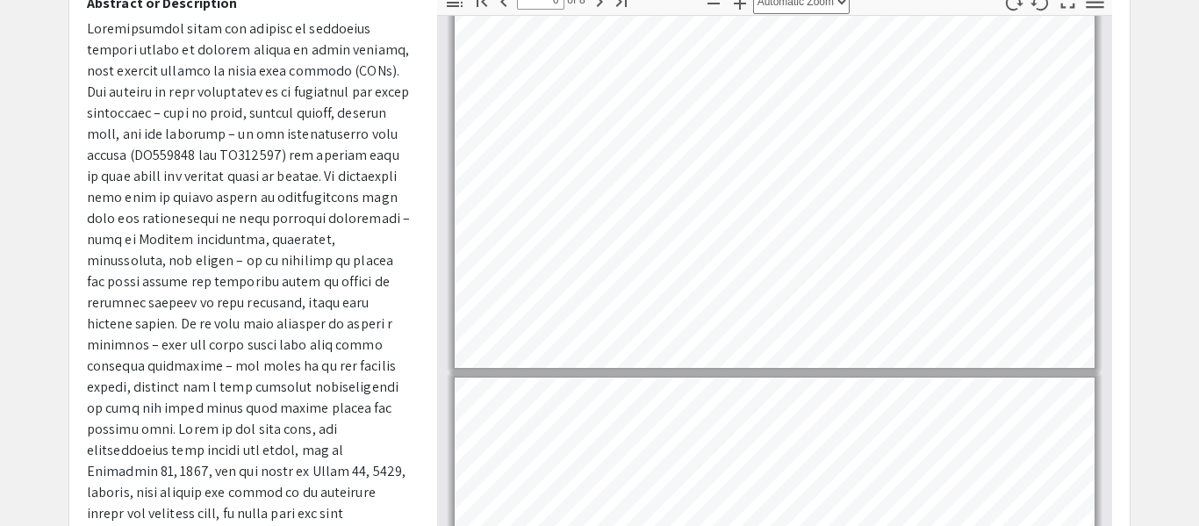
scroll to position [1870, 0]
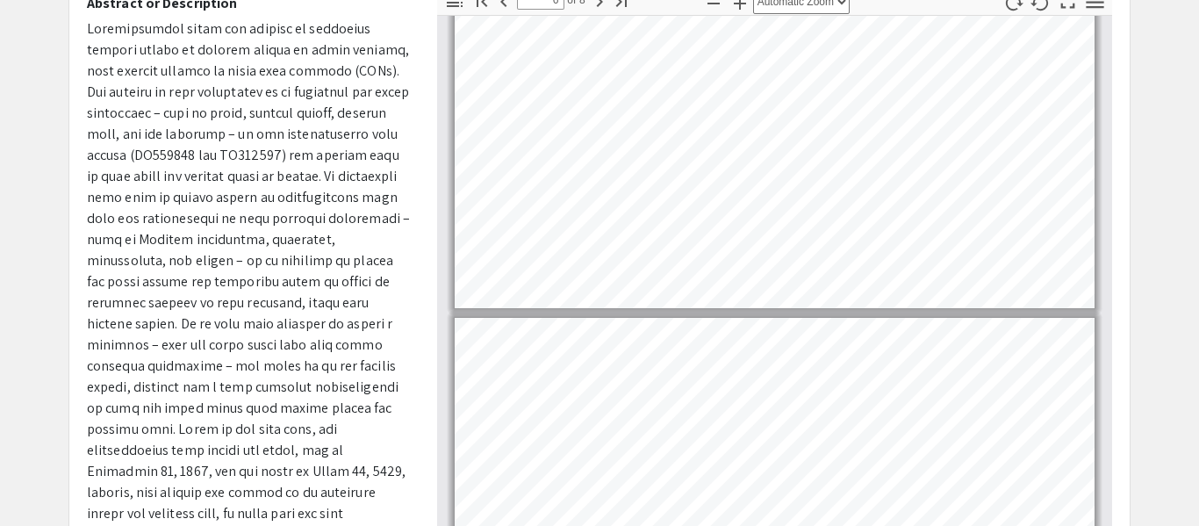
type input "7"
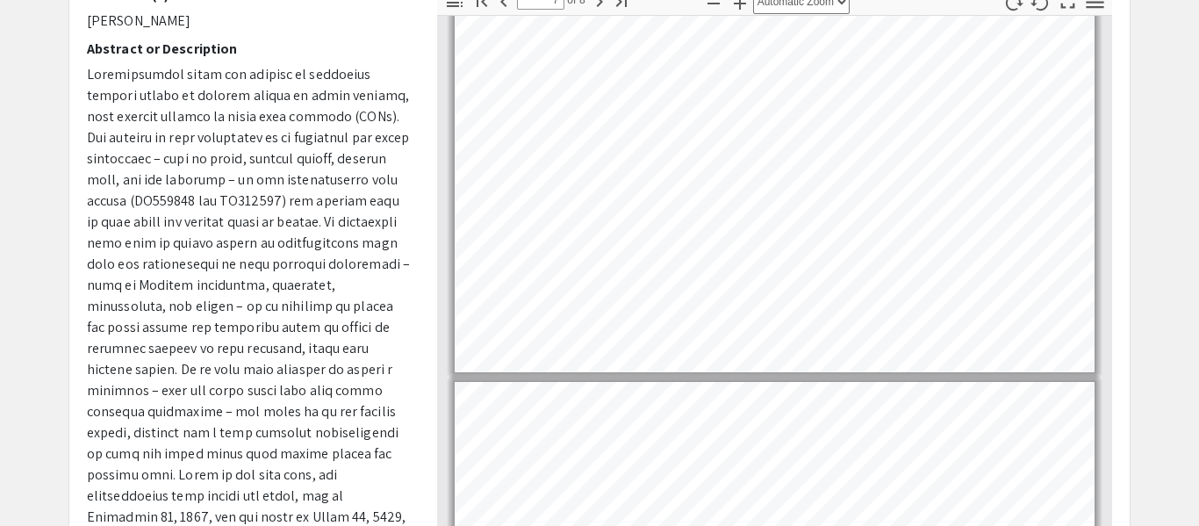
scroll to position [0, 0]
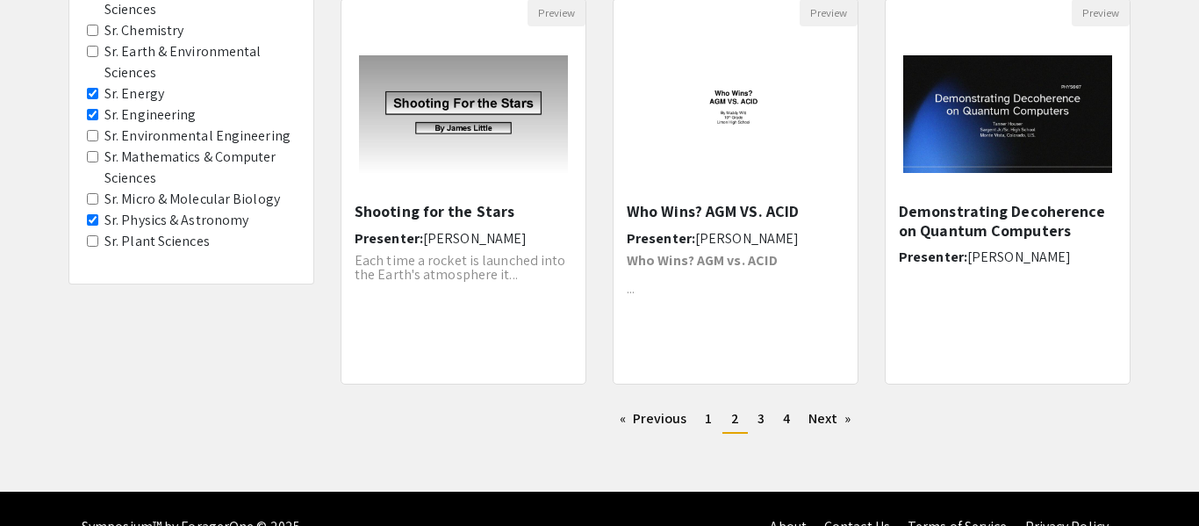
scroll to position [604, 0]
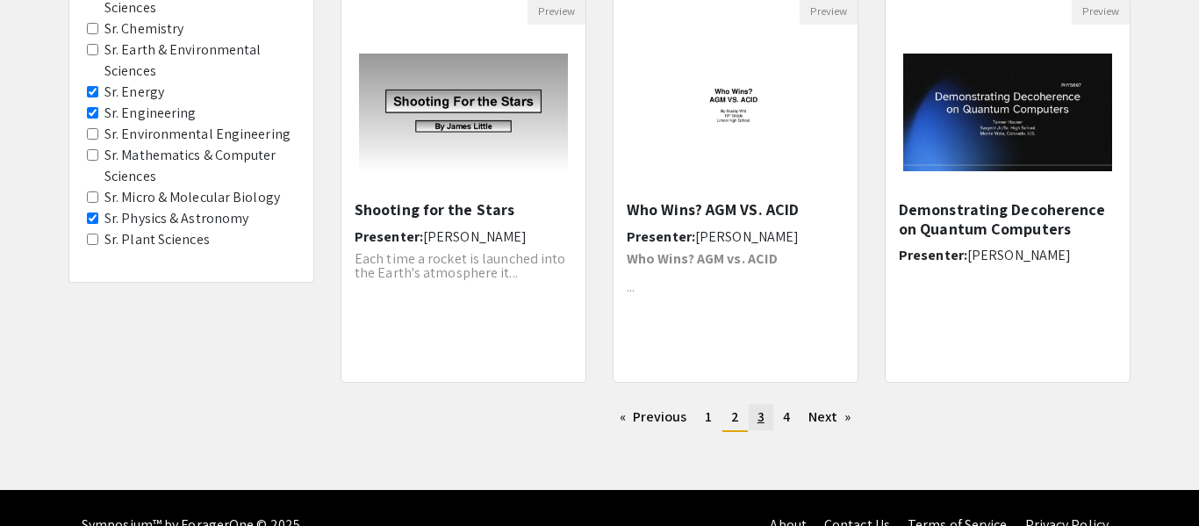
click at [757, 415] on span "3" at bounding box center [760, 416] width 7 height 18
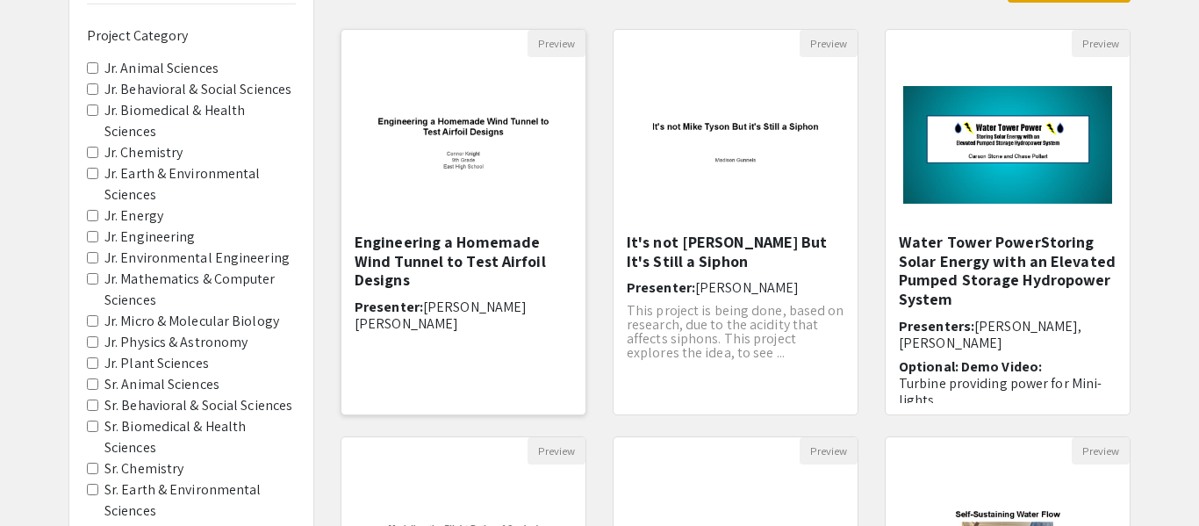
scroll to position [166, 0]
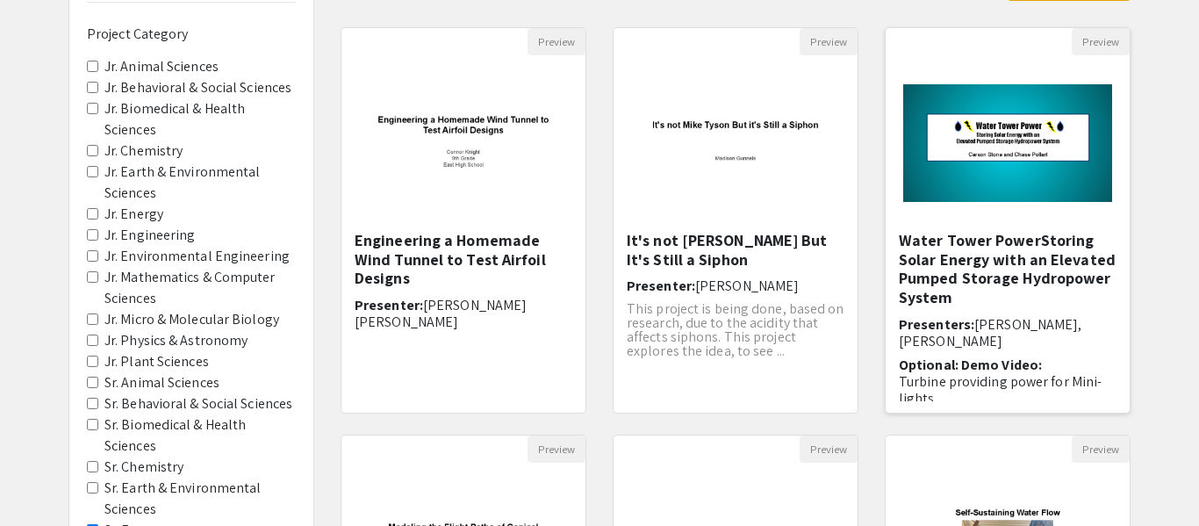
click at [987, 141] on img at bounding box center [1007, 143] width 244 height 153
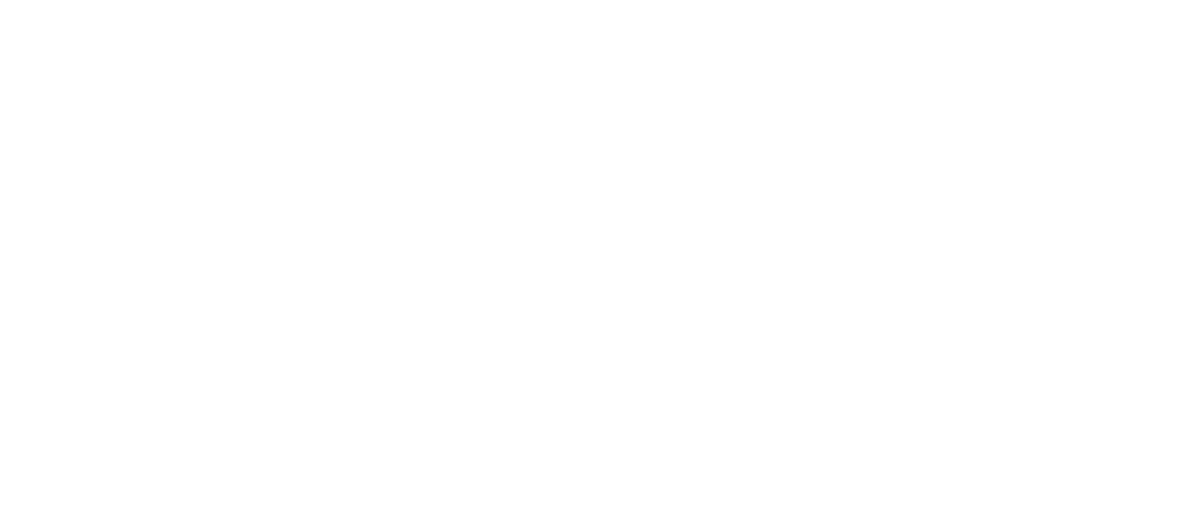
select select "custom"
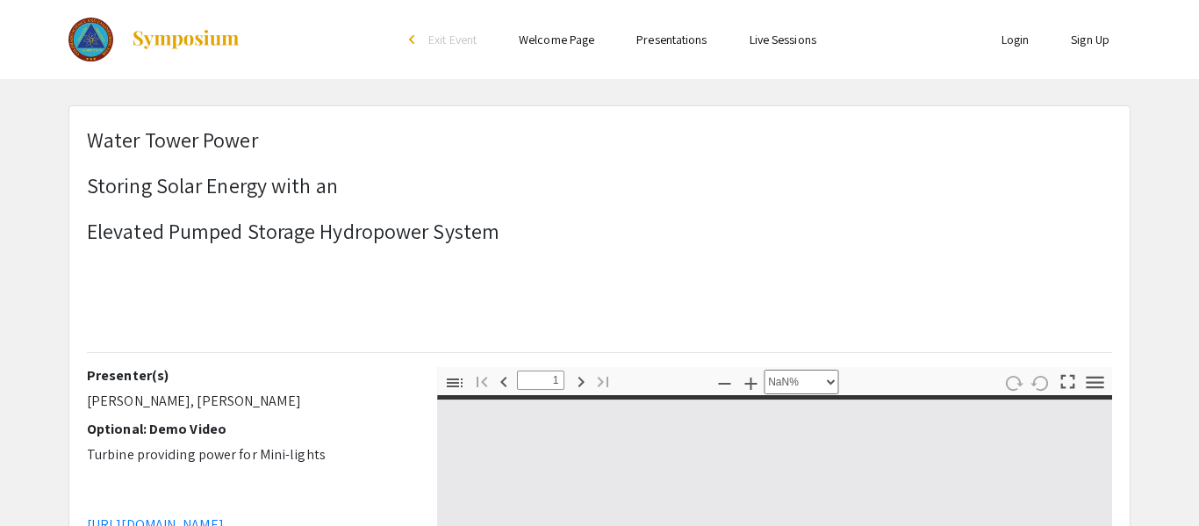
type input "0"
select select "custom"
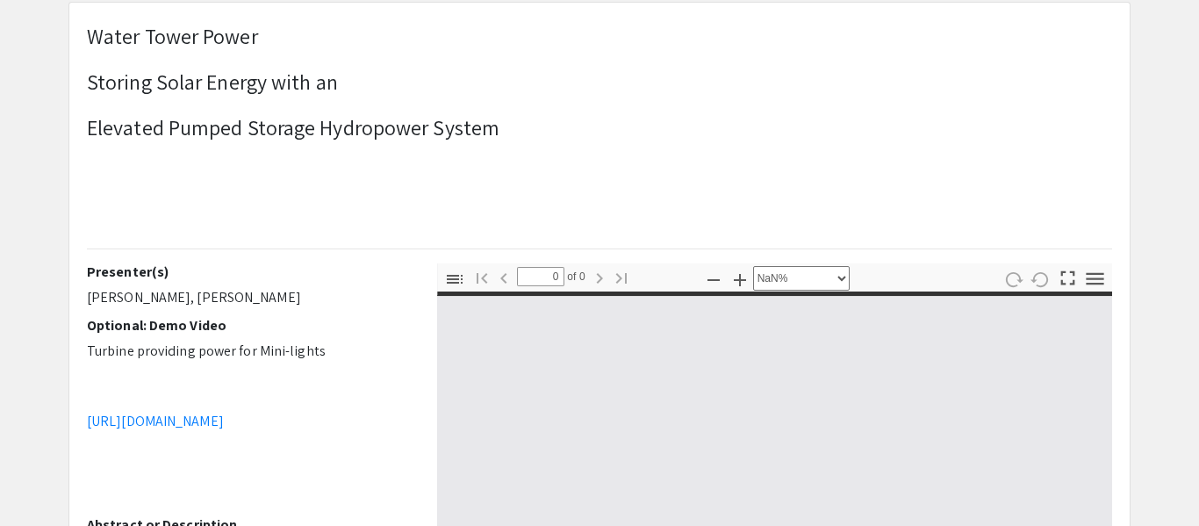
type input "1"
select select "auto"
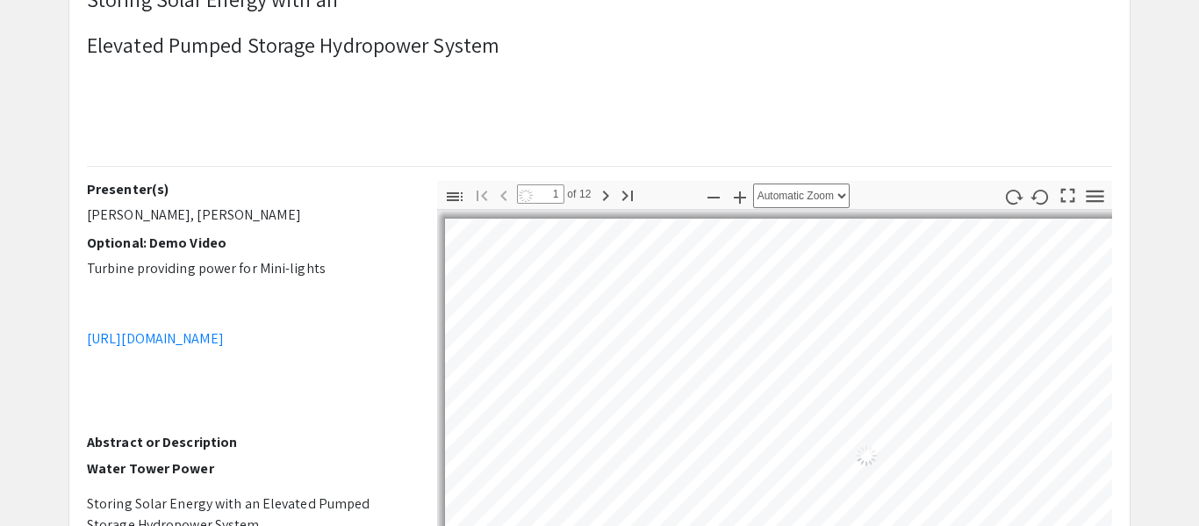
scroll to position [83, 0]
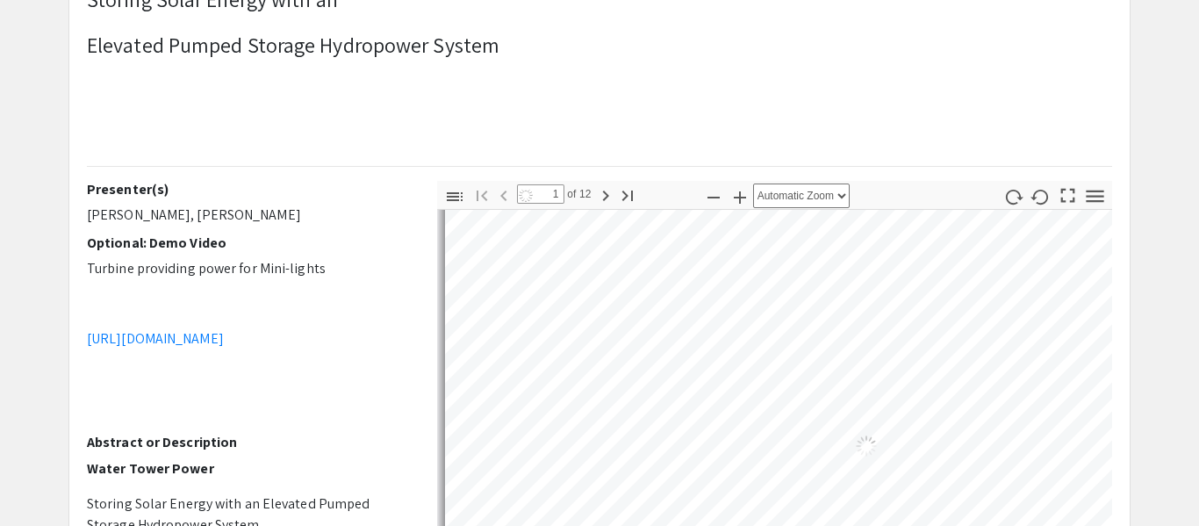
type input "1"
select select "auto"
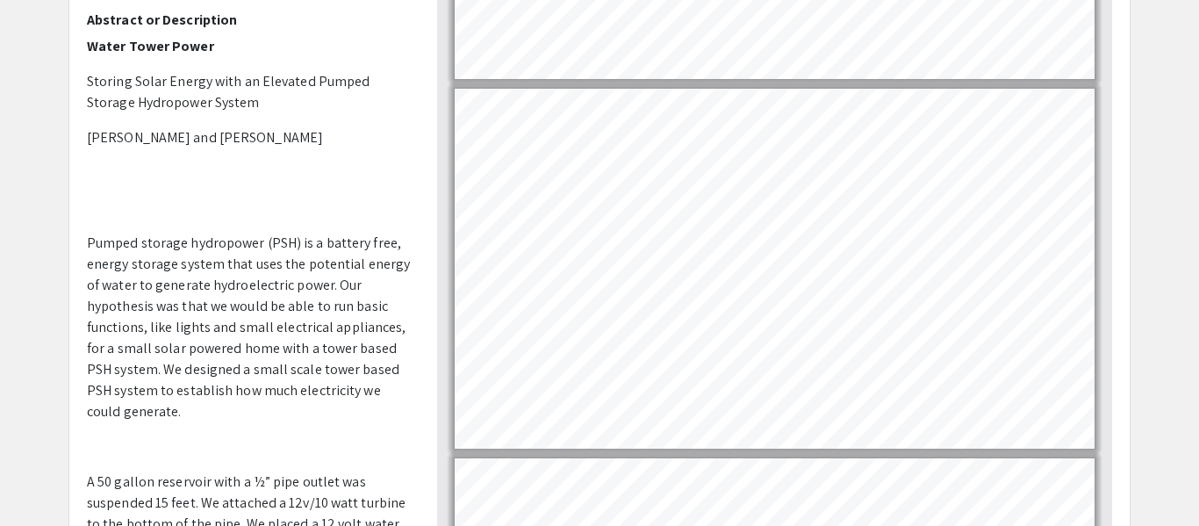
scroll to position [2930, 0]
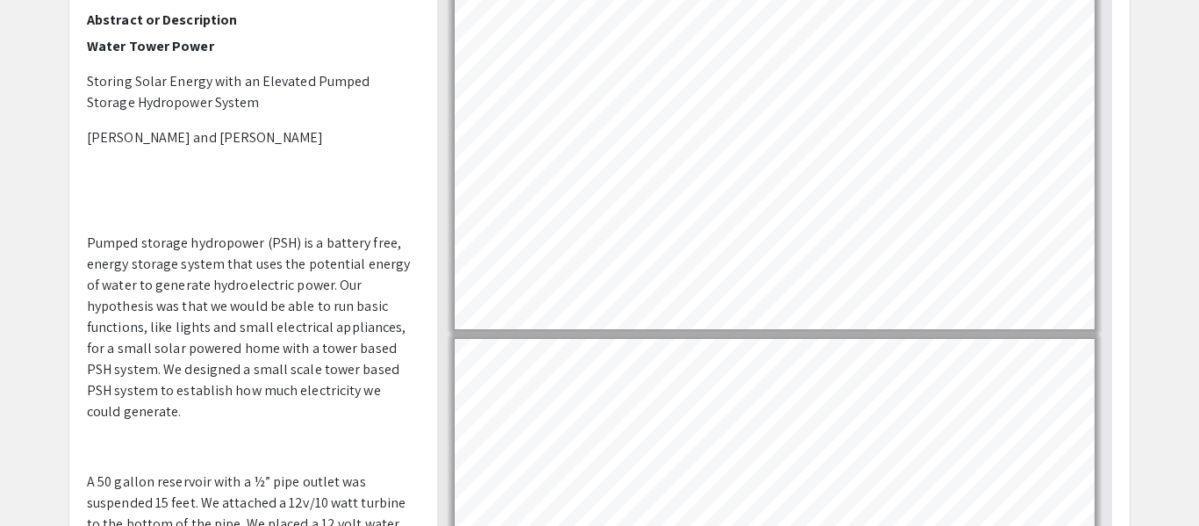
type input "11"
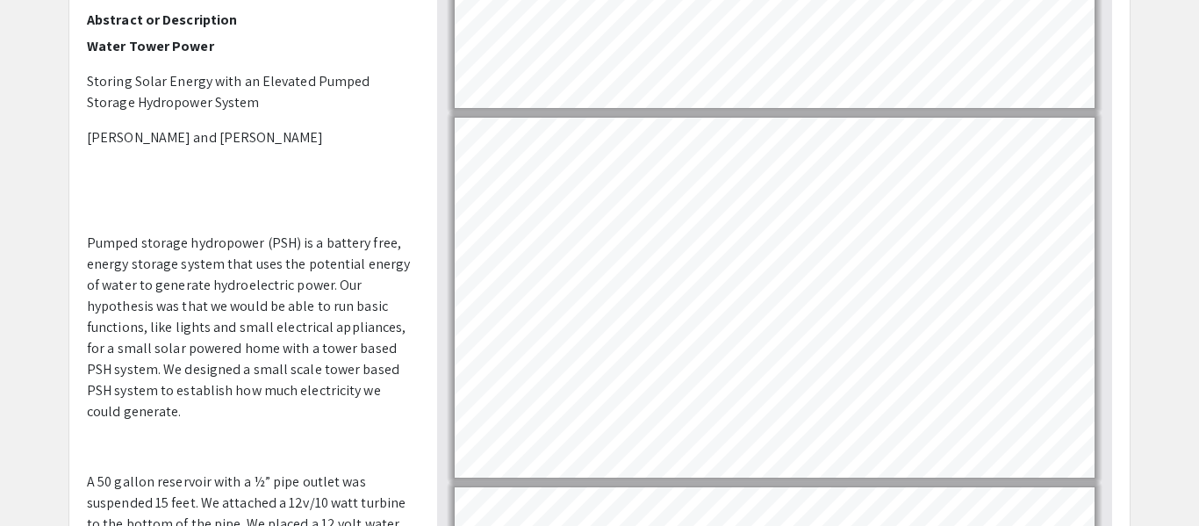
scroll to position [3565, 0]
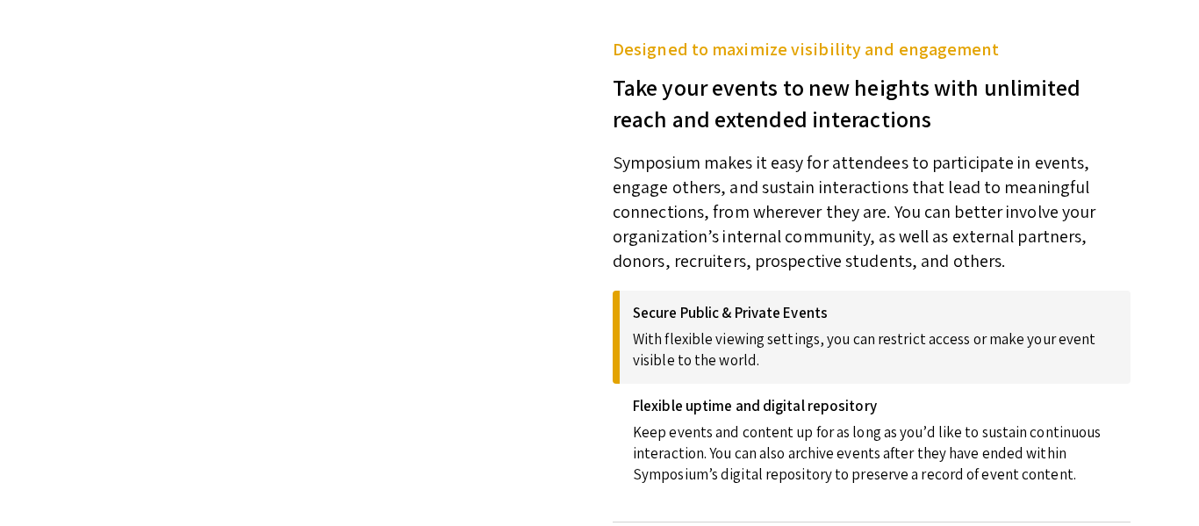
scroll to position [2170, 0]
